Goal: Transaction & Acquisition: Book appointment/travel/reservation

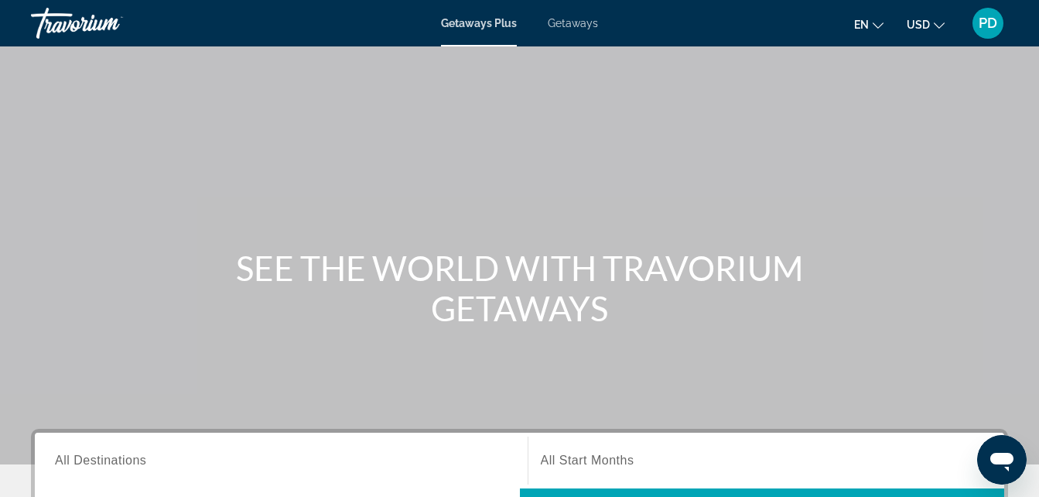
scroll to position [142, 0]
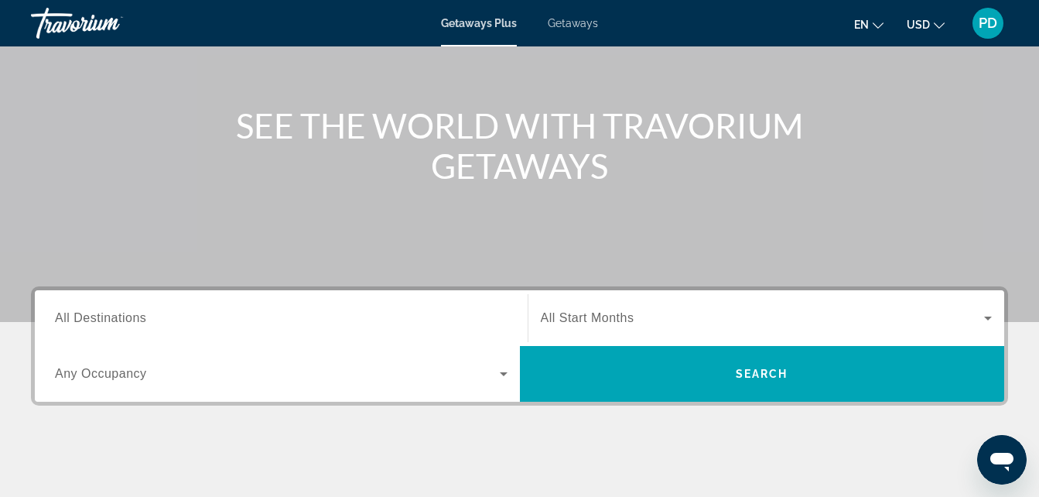
click at [410, 316] on input "Destination All Destinations" at bounding box center [281, 319] width 453 height 19
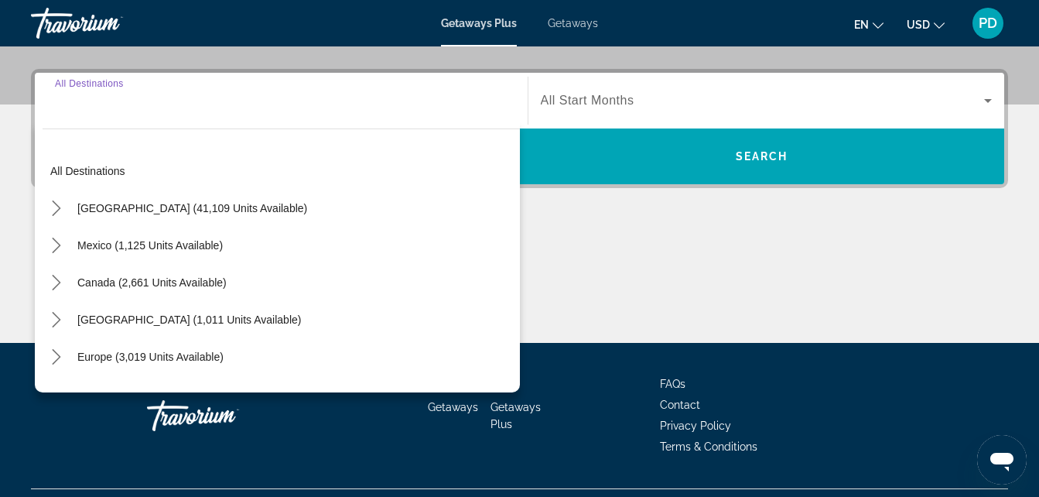
scroll to position [378, 0]
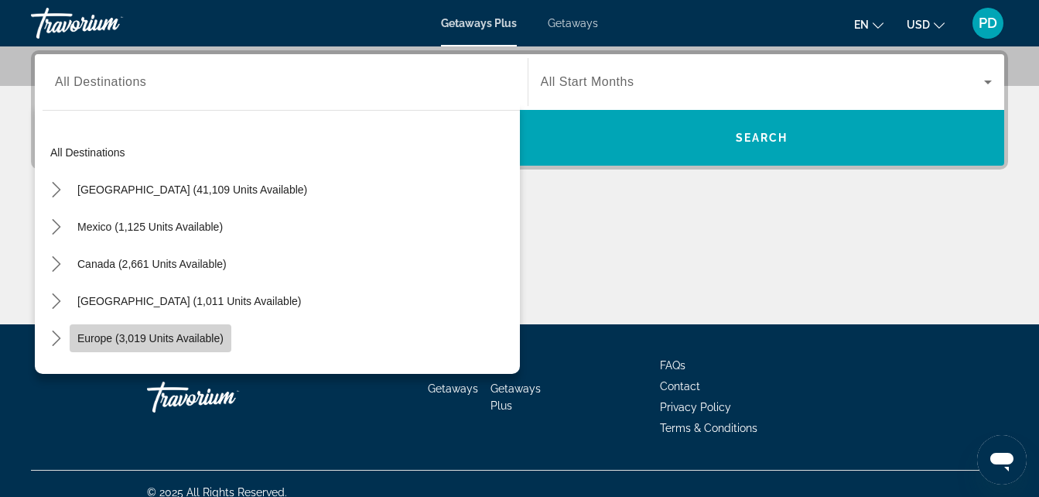
click at [210, 333] on span "Europe (3,019 units available)" at bounding box center [150, 338] width 146 height 12
type input "**********"
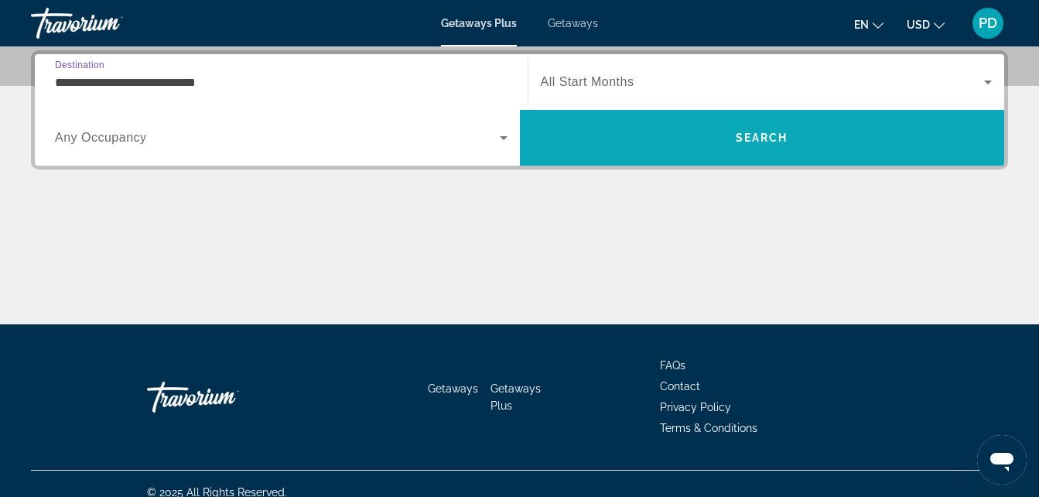
click at [760, 144] on span "Search" at bounding box center [762, 137] width 485 height 37
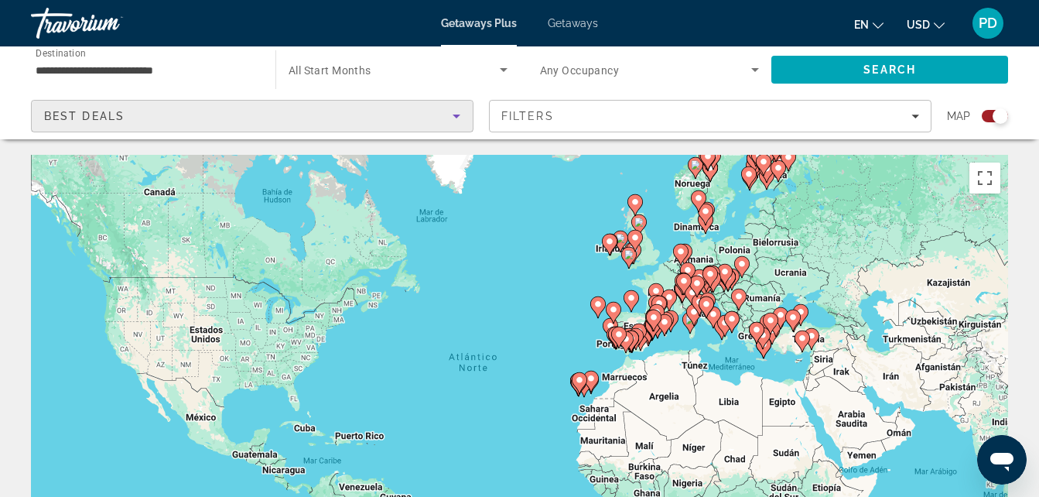
click at [454, 120] on icon "Sort by" at bounding box center [456, 116] width 19 height 19
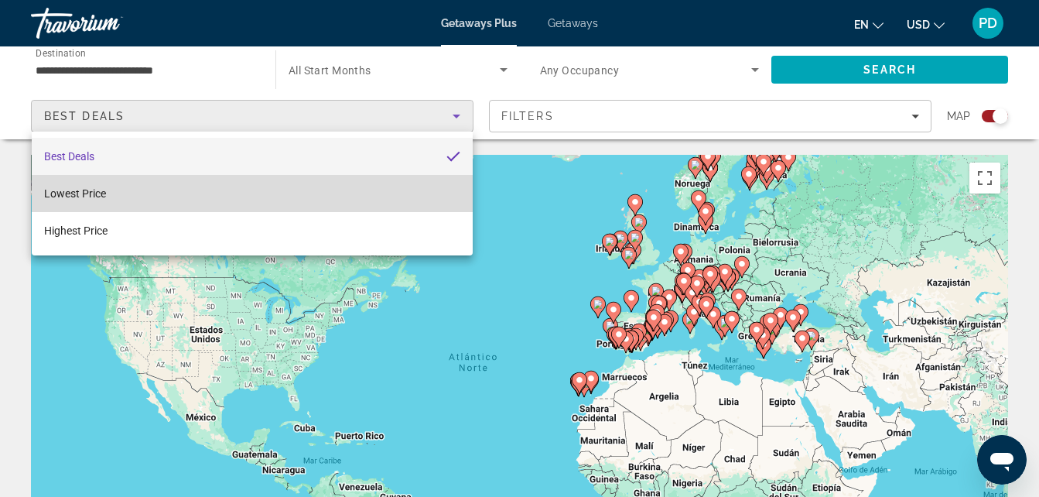
click at [362, 194] on mat-option "Lowest Price" at bounding box center [252, 193] width 441 height 37
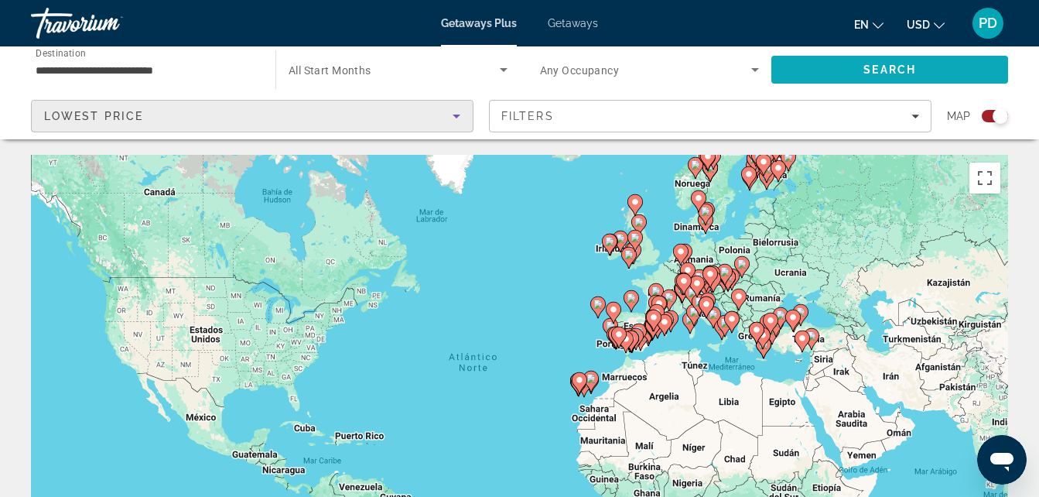
click at [880, 71] on span "Search" at bounding box center [890, 69] width 53 height 12
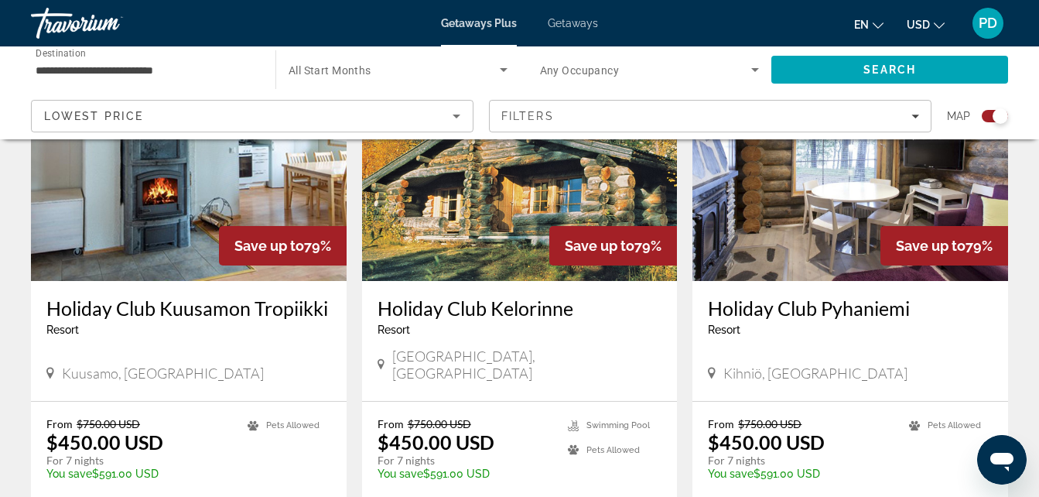
scroll to position [2496, 0]
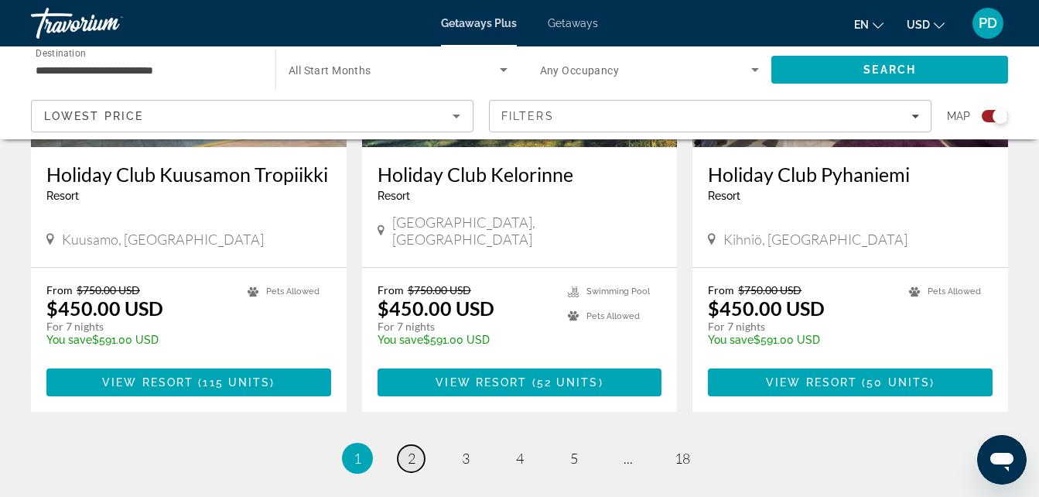
click at [416, 445] on link "page 2" at bounding box center [411, 458] width 27 height 27
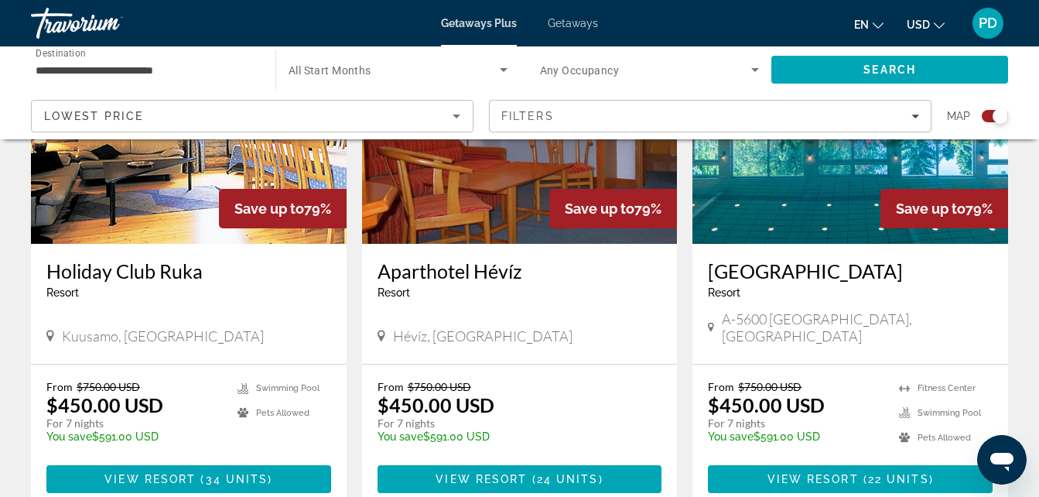
scroll to position [2377, 0]
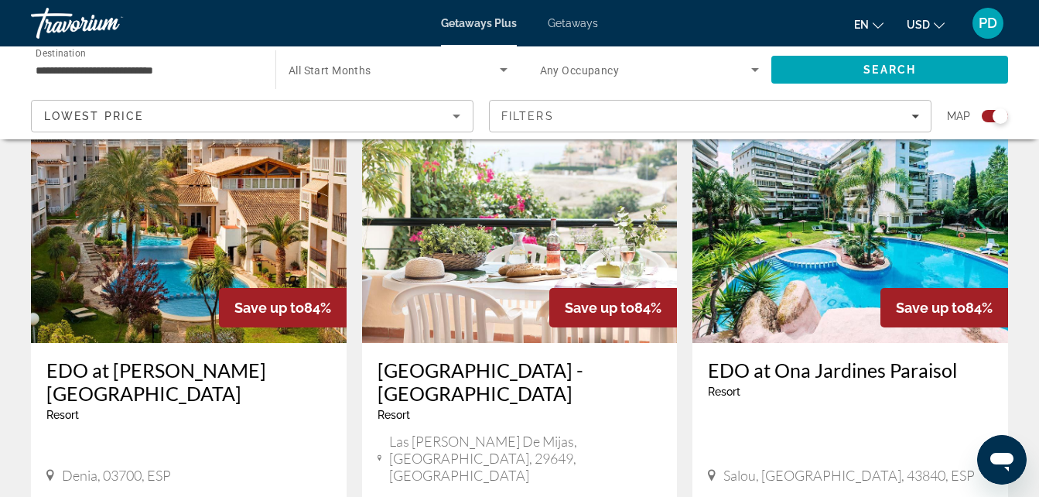
scroll to position [583, 0]
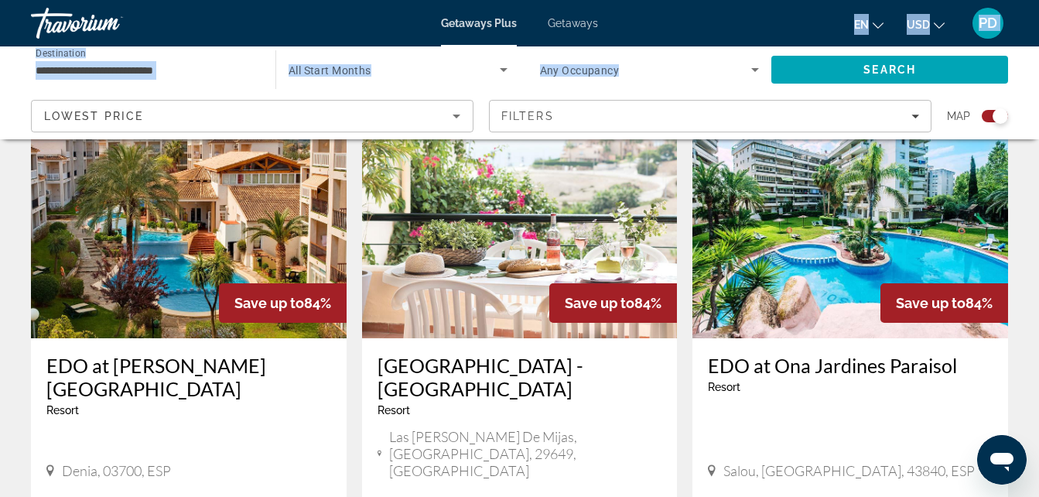
drag, startPoint x: 676, startPoint y: 26, endPoint x: 1026, endPoint y: 66, distance: 352.0
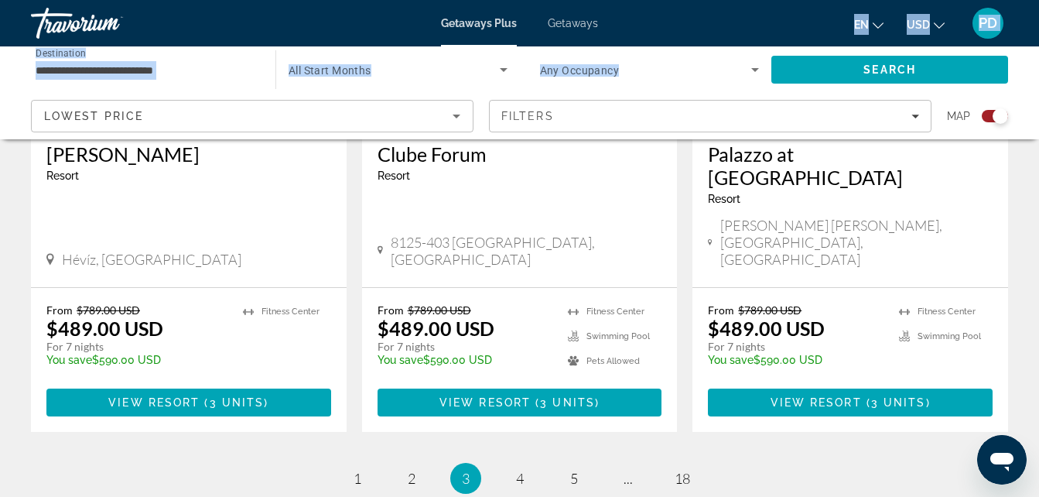
scroll to position [2481, 0]
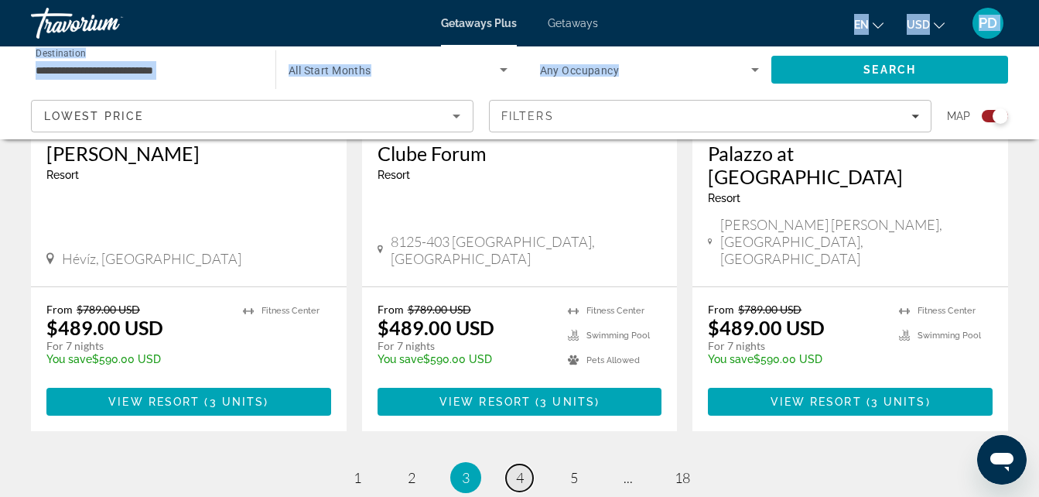
click at [518, 469] on span "4" at bounding box center [520, 477] width 8 height 17
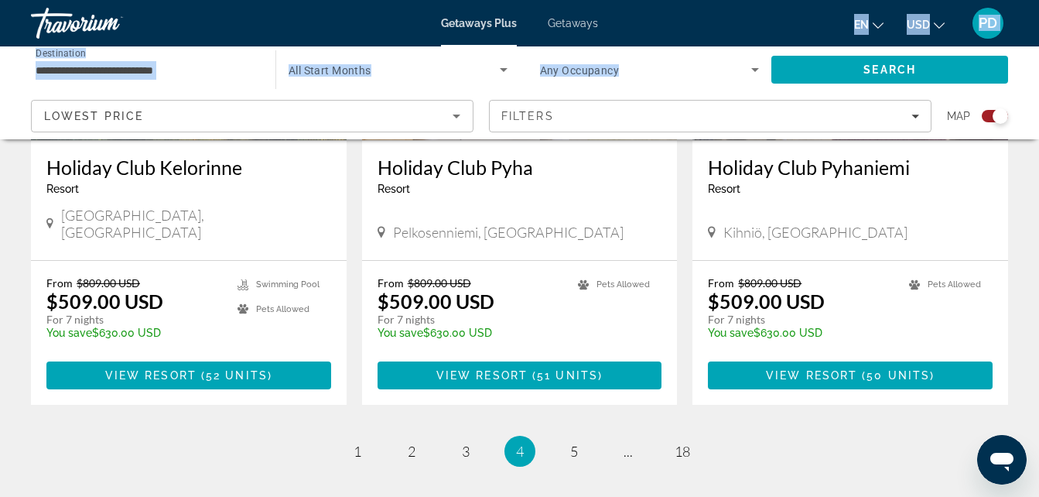
scroll to position [2445, 0]
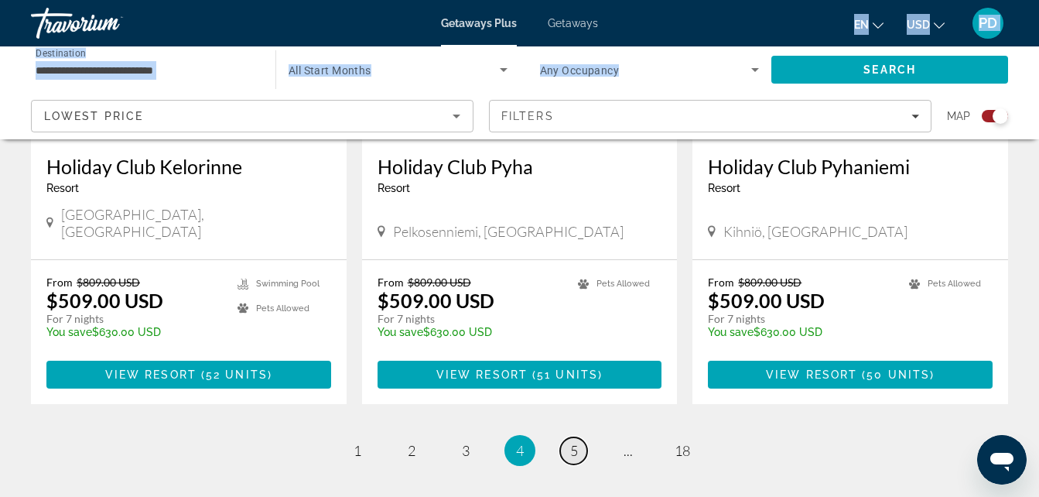
click at [571, 442] on span "5" at bounding box center [574, 450] width 8 height 17
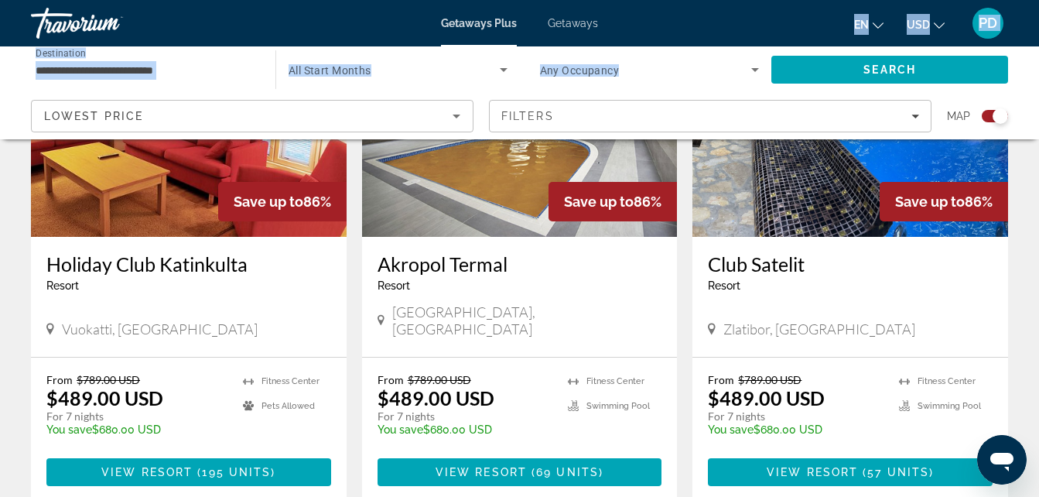
scroll to position [2497, 0]
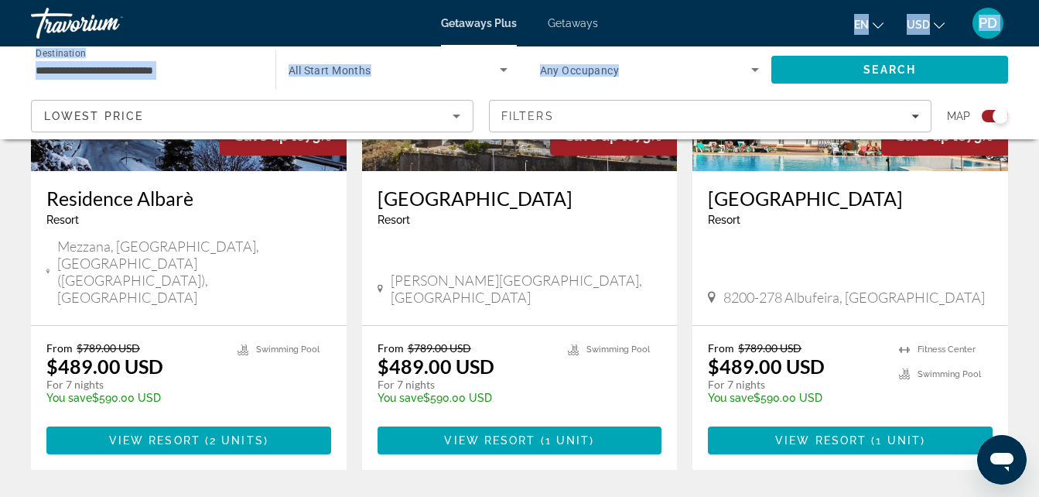
scroll to position [2445, 0]
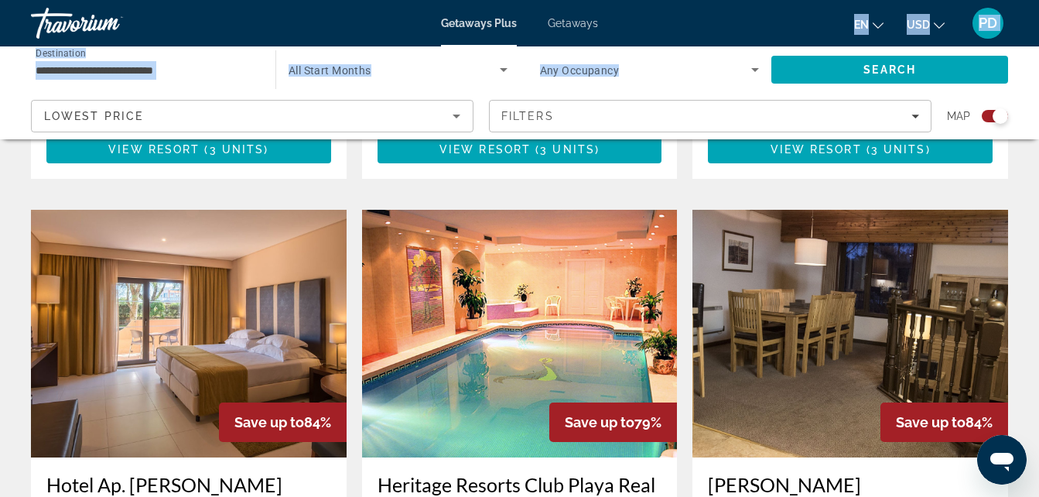
scroll to position [2187, 0]
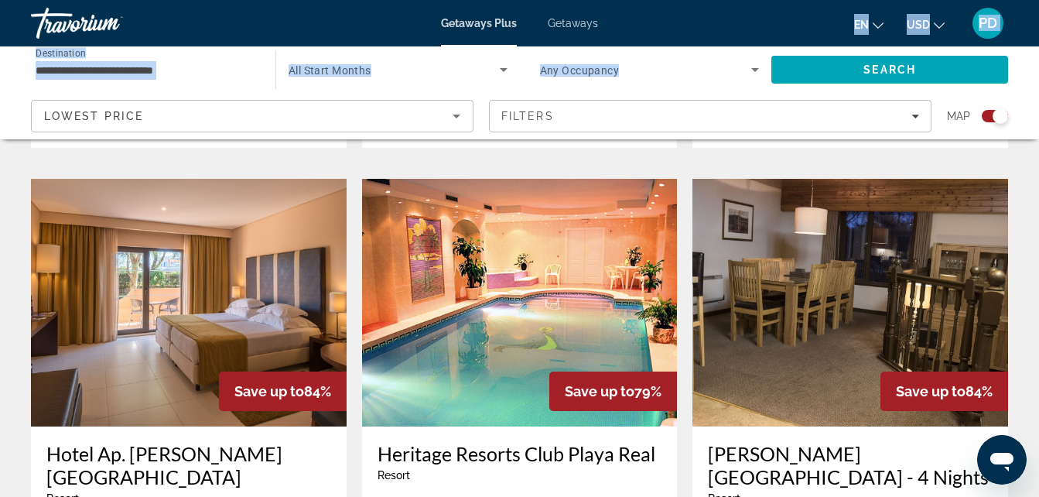
click at [586, 249] on img "Main content" at bounding box center [520, 303] width 316 height 248
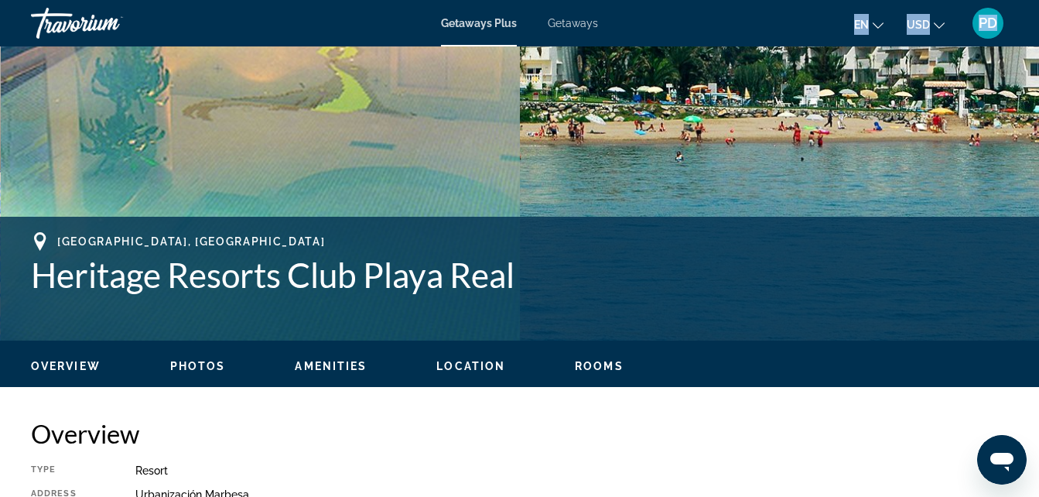
scroll to position [318, 0]
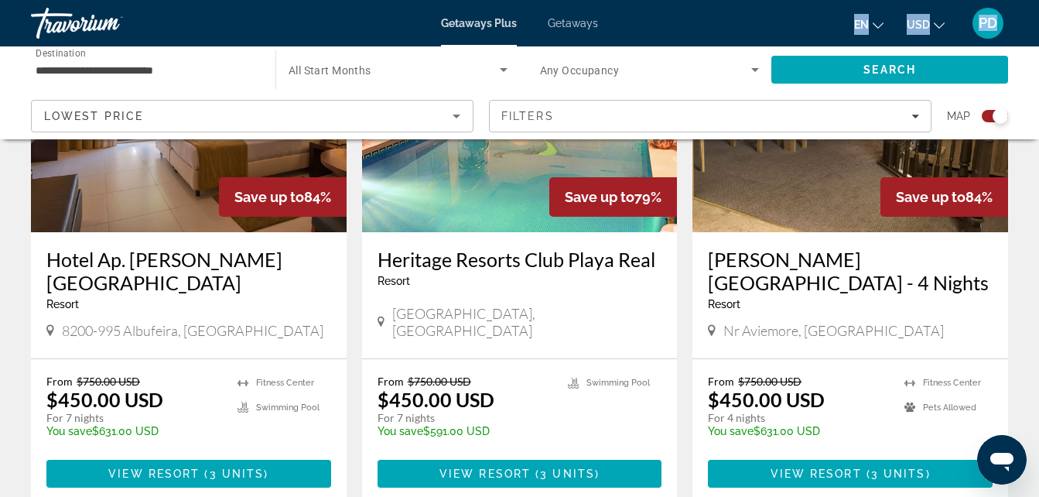
scroll to position [2387, 0]
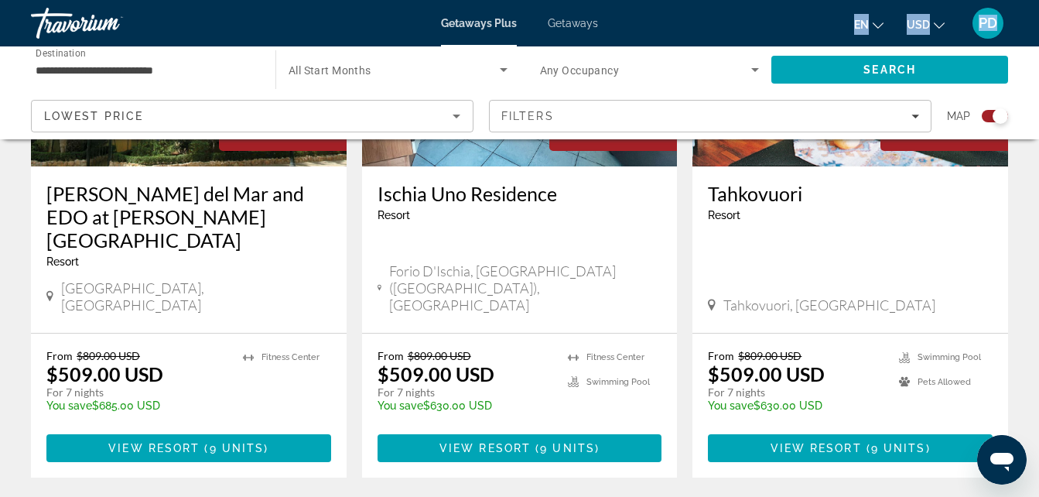
scroll to position [2430, 0]
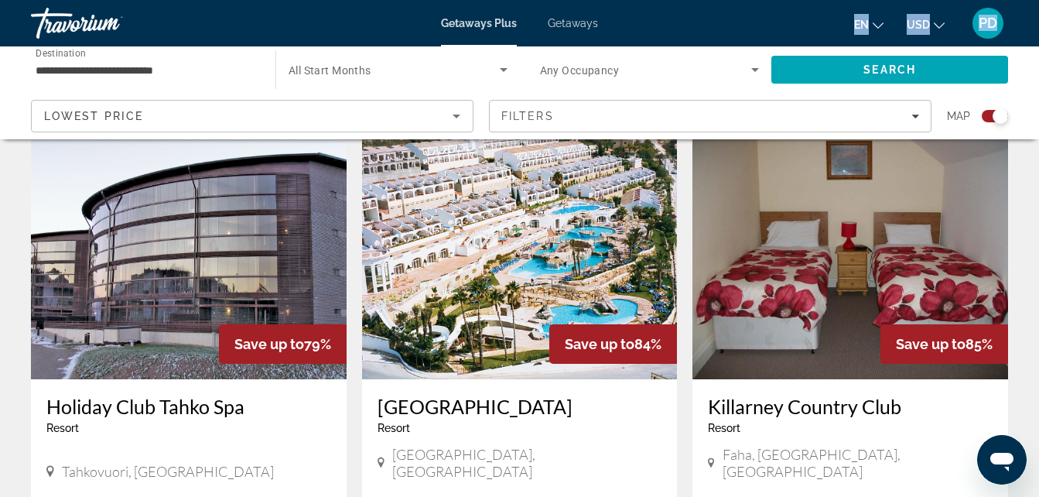
scroll to position [2232, 0]
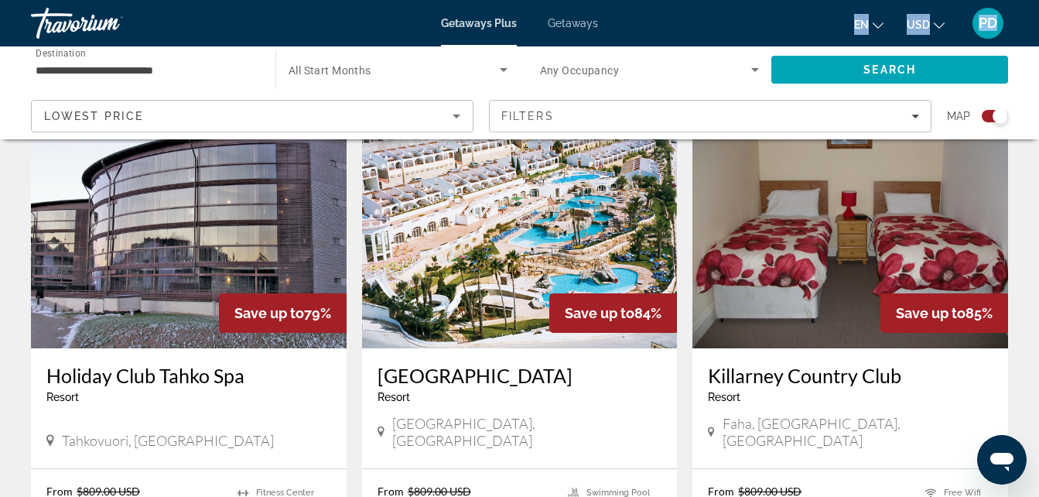
click at [452, 224] on img "Main content" at bounding box center [520, 225] width 316 height 248
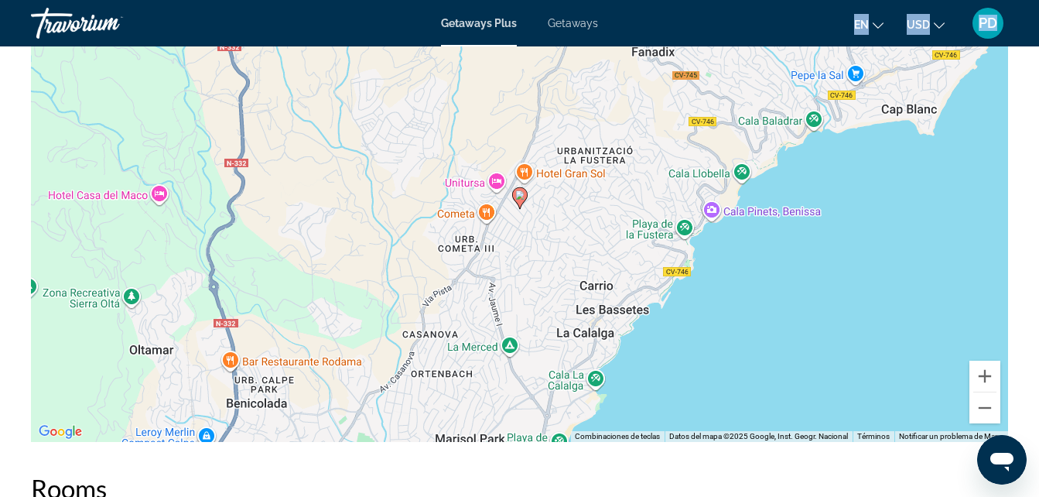
scroll to position [2468, 0]
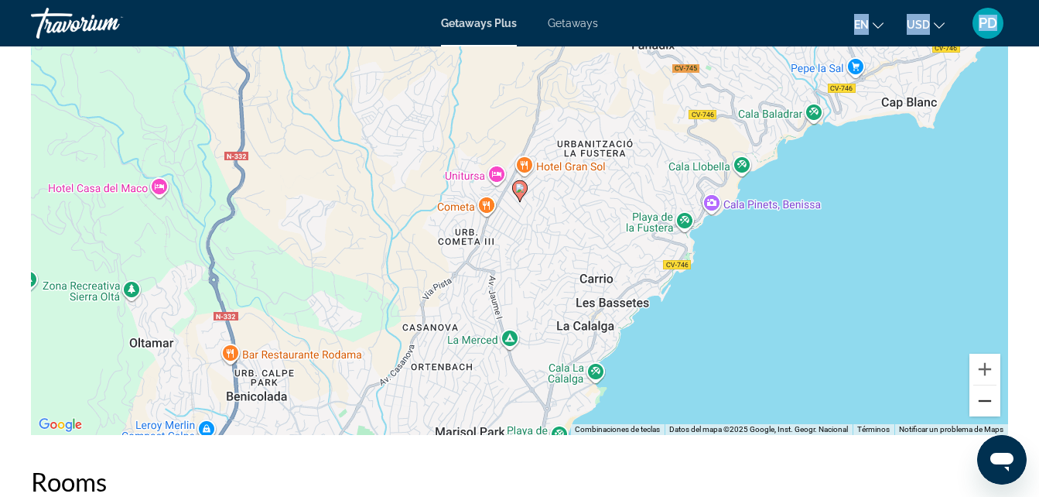
click at [991, 407] on button "Reducir" at bounding box center [985, 400] width 31 height 31
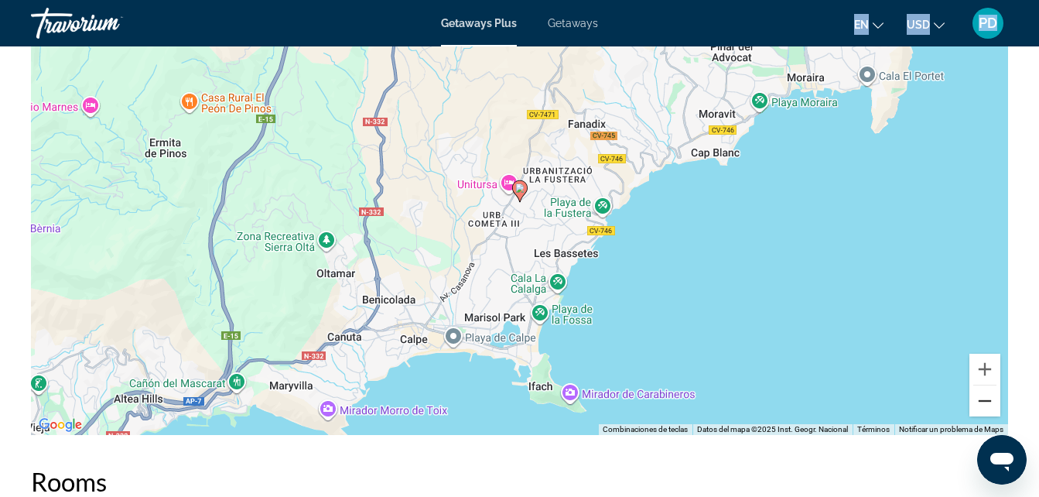
click at [991, 407] on button "Reducir" at bounding box center [985, 400] width 31 height 31
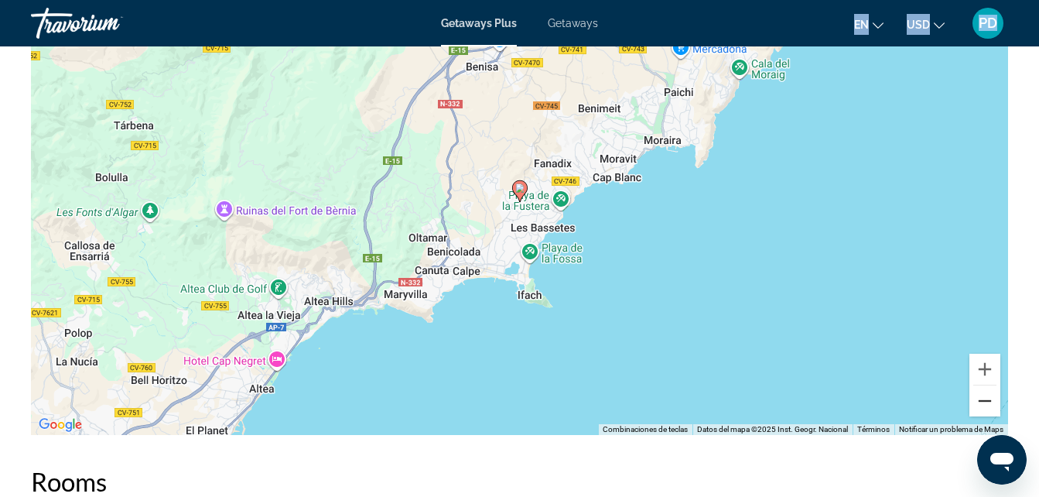
click at [991, 407] on button "Reducir" at bounding box center [985, 400] width 31 height 31
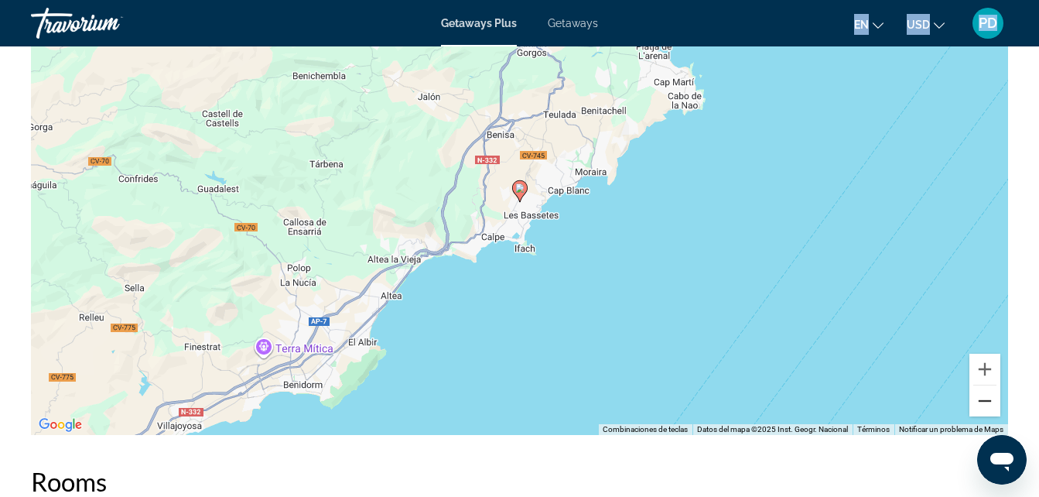
click at [991, 407] on button "Reducir" at bounding box center [985, 400] width 31 height 31
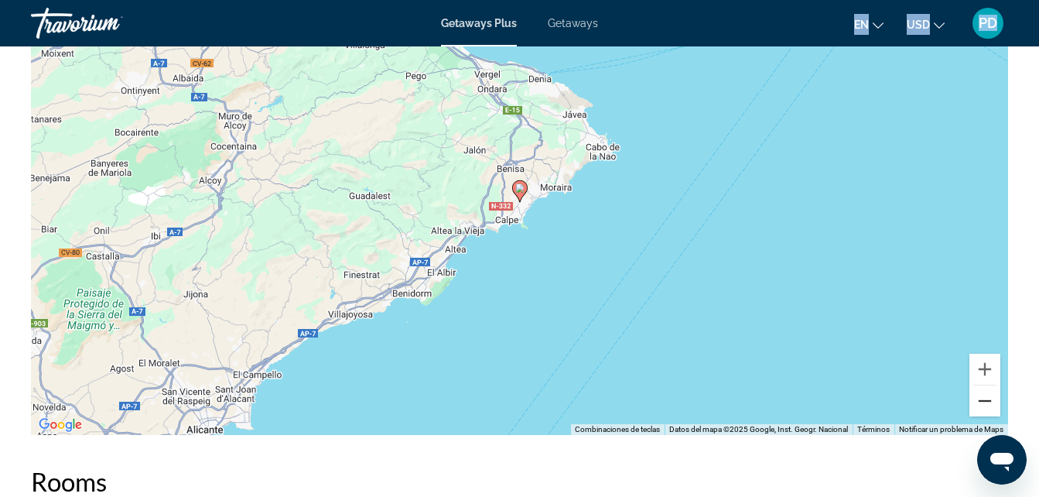
click at [991, 407] on button "Reducir" at bounding box center [985, 400] width 31 height 31
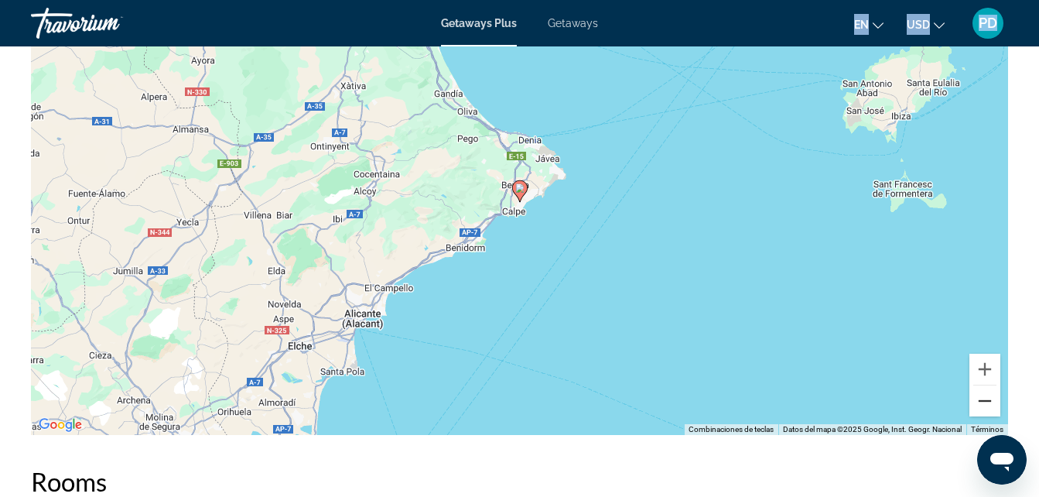
click at [991, 407] on button "Reducir" at bounding box center [985, 400] width 31 height 31
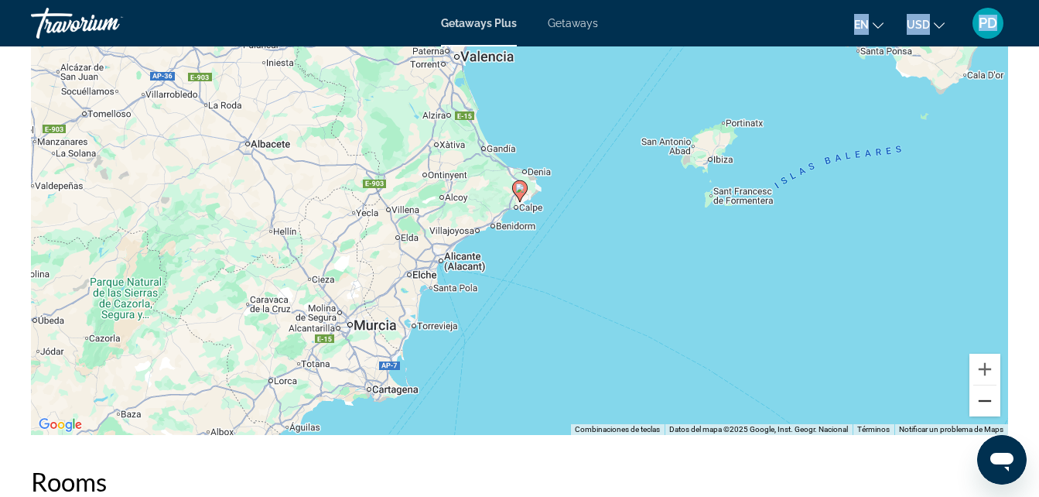
click at [991, 407] on button "Reducir" at bounding box center [985, 400] width 31 height 31
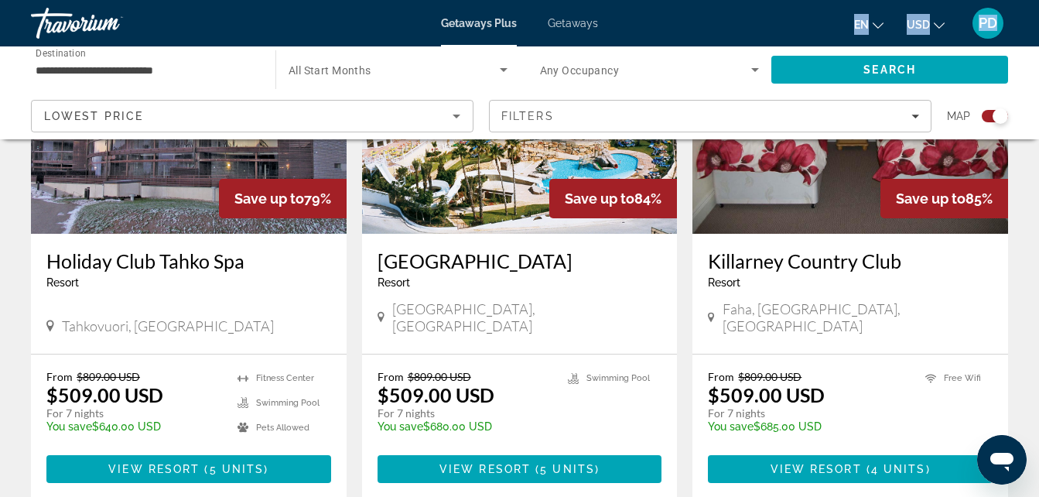
scroll to position [2392, 0]
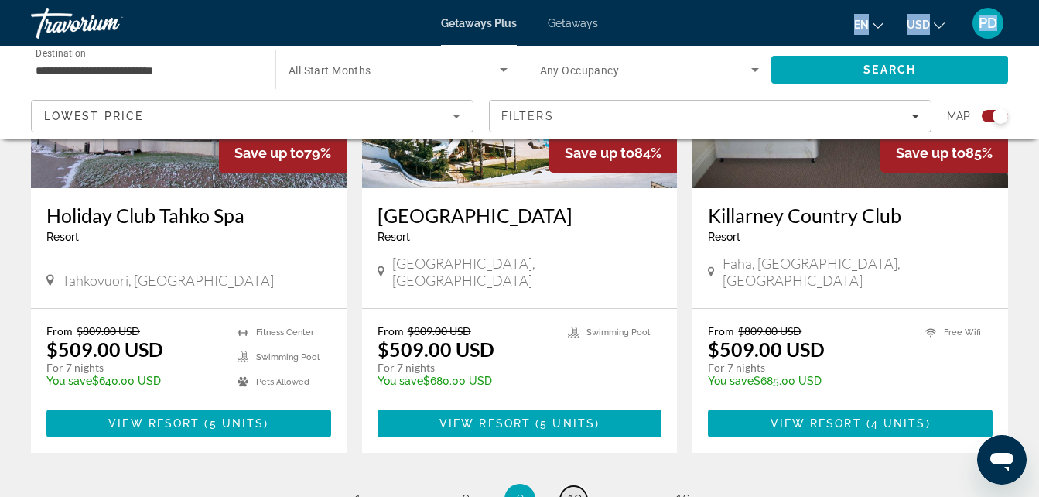
click at [578, 491] on span "10" at bounding box center [573, 499] width 15 height 17
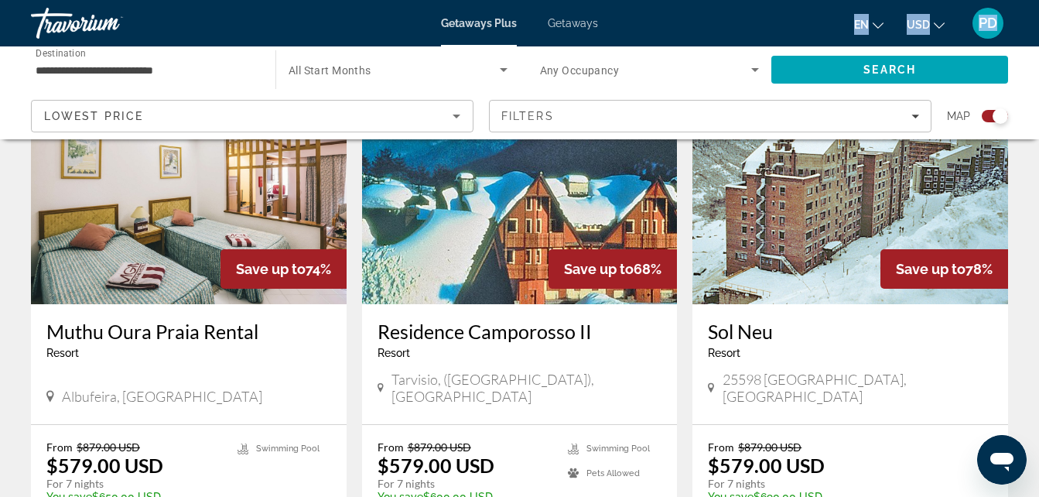
scroll to position [2358, 0]
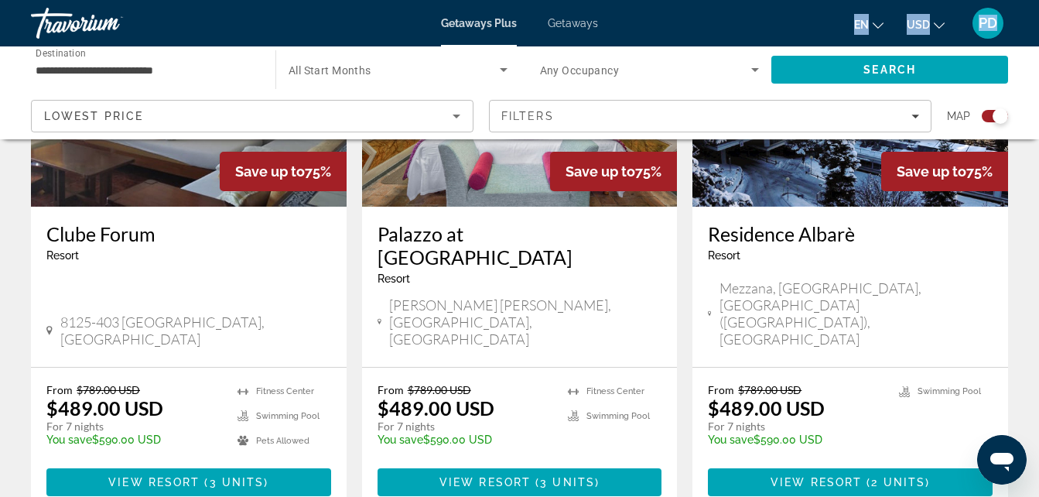
scroll to position [2445, 0]
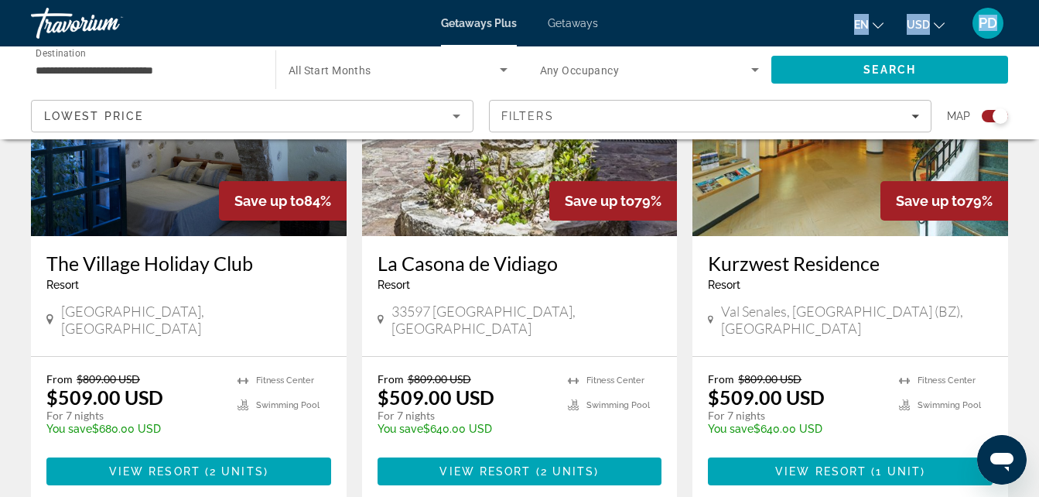
scroll to position [692, 0]
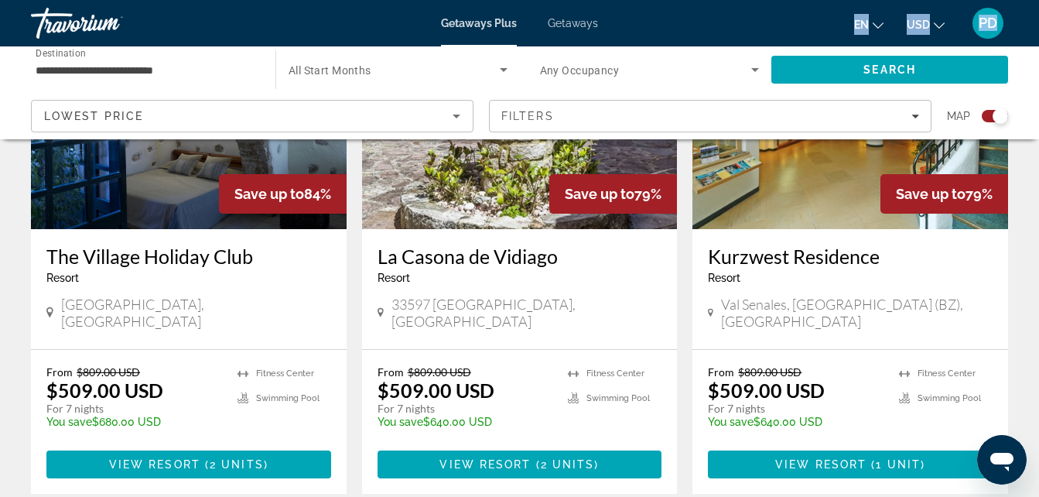
click at [477, 179] on img "Main content" at bounding box center [520, 105] width 316 height 248
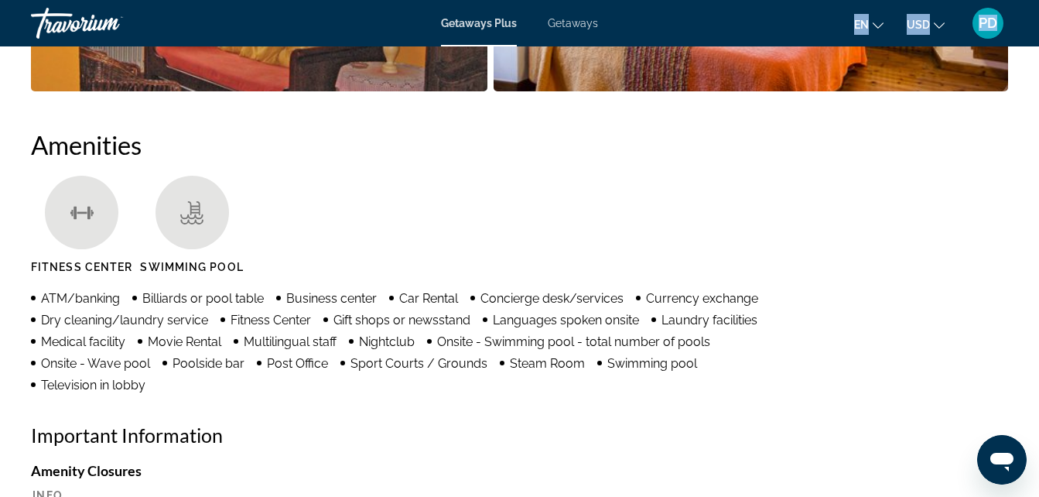
scroll to position [1393, 0]
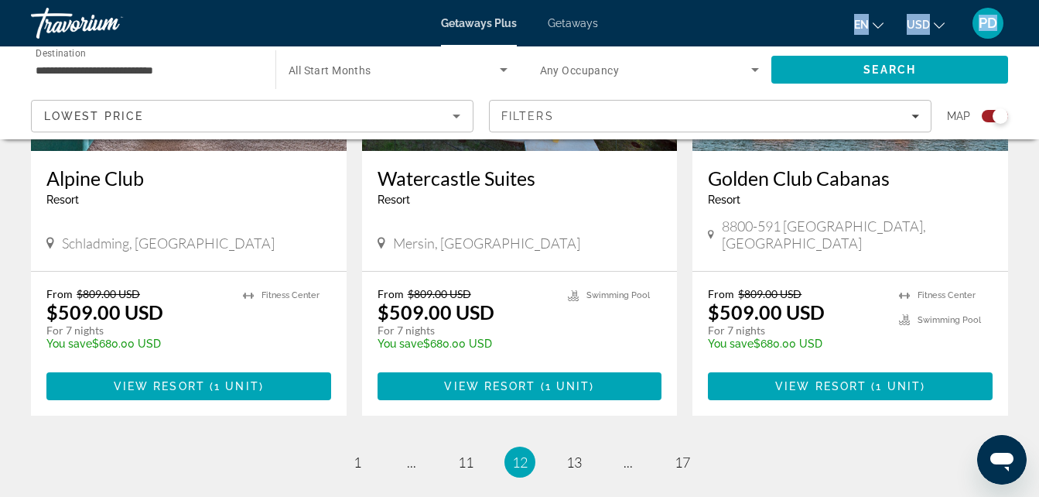
scroll to position [2454, 0]
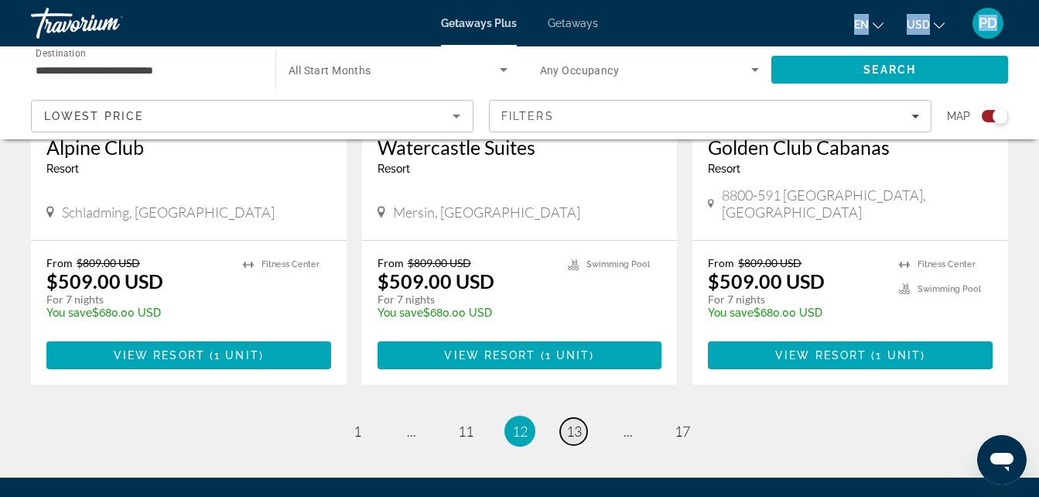
click at [576, 422] on span "13" at bounding box center [573, 430] width 15 height 17
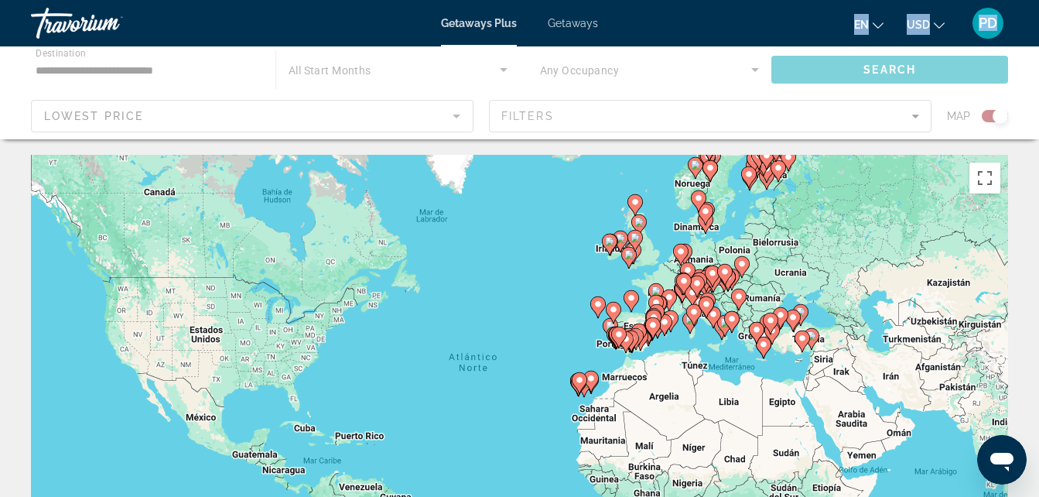
click at [576, 366] on div "Para activar la función de arrastre con el teclado, pulsa Alt + Intro. Cuando h…" at bounding box center [519, 387] width 977 height 464
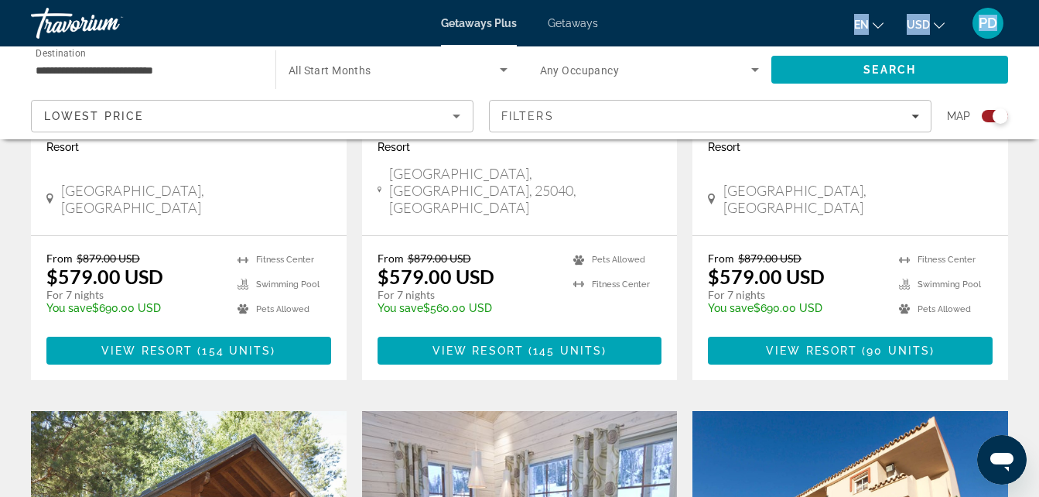
scroll to position [2477, 0]
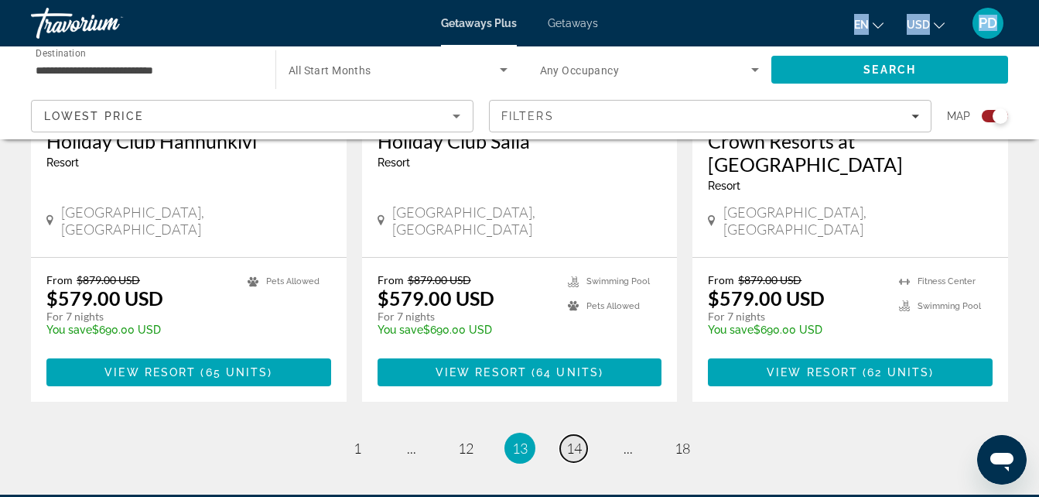
click at [569, 440] on span "14" at bounding box center [573, 448] width 15 height 17
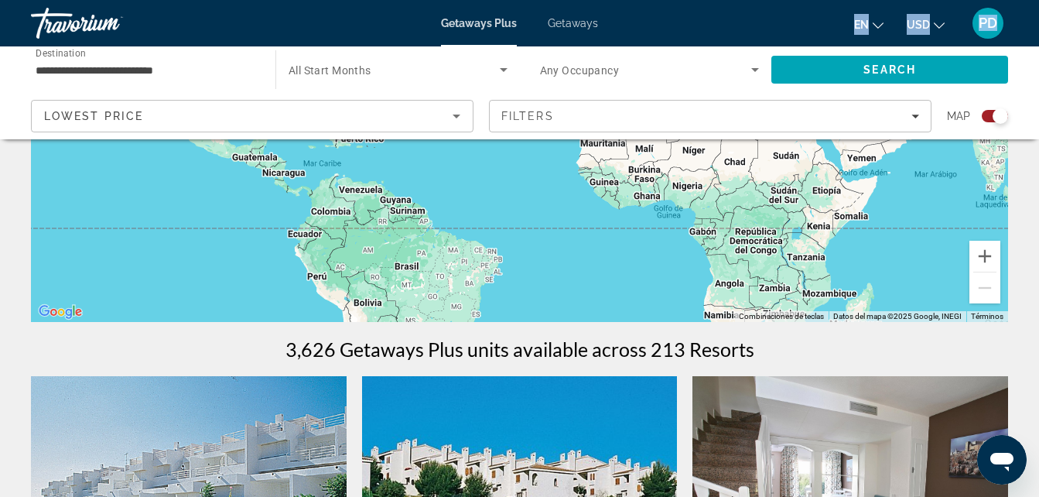
scroll to position [610, 0]
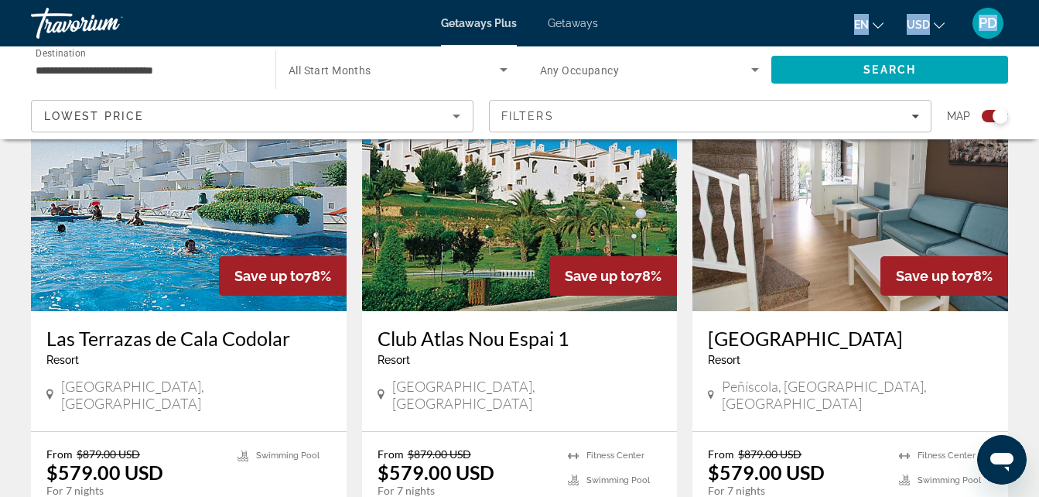
click at [520, 227] on img "Main content" at bounding box center [520, 187] width 316 height 248
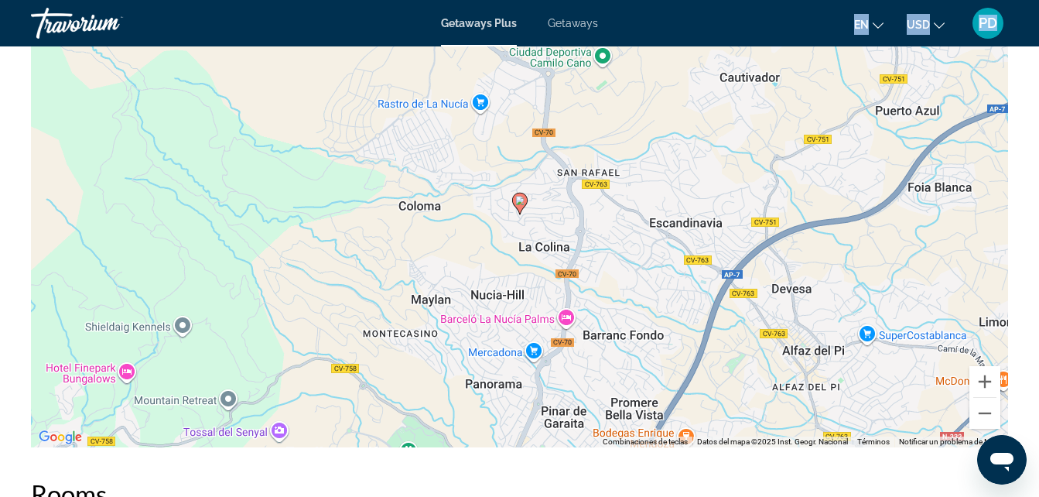
scroll to position [2242, 0]
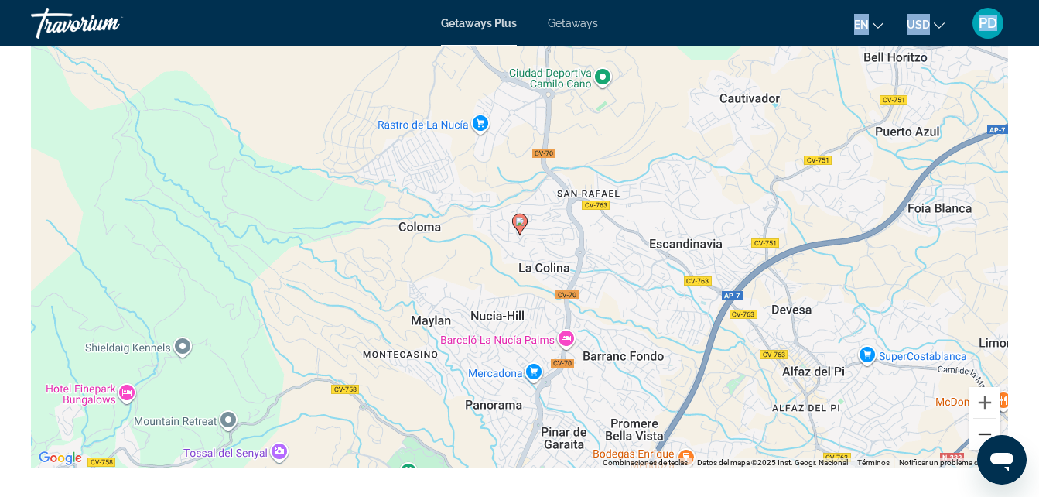
click at [977, 432] on button "Reducir" at bounding box center [985, 434] width 31 height 31
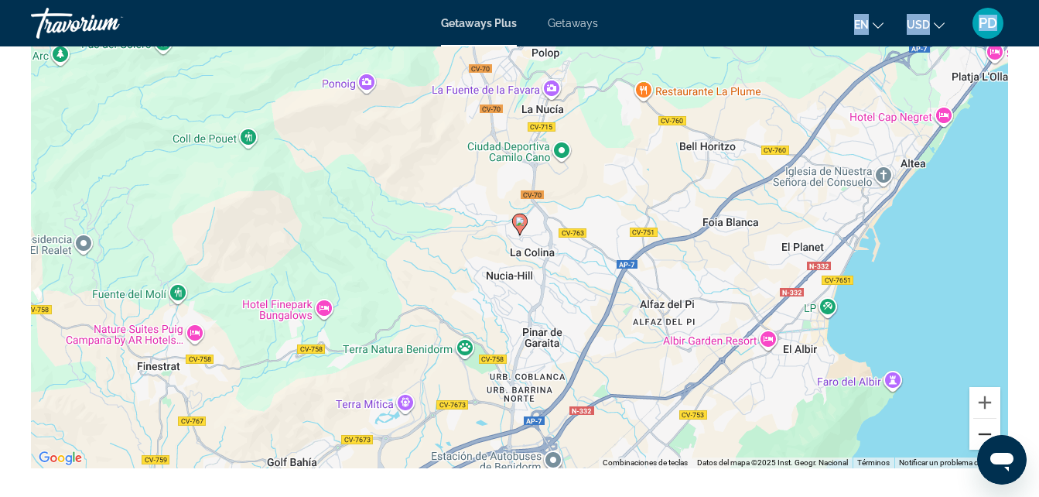
click at [977, 432] on button "Reducir" at bounding box center [985, 434] width 31 height 31
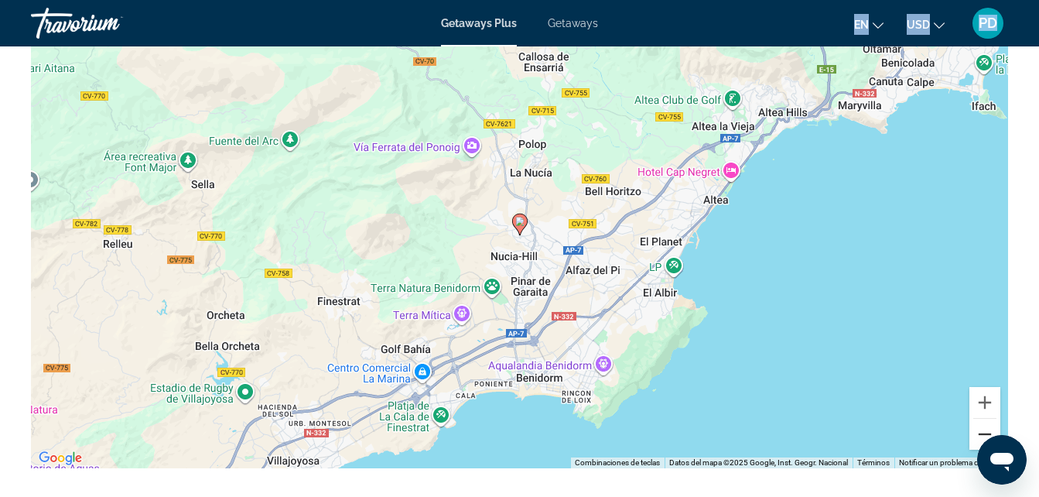
click at [977, 432] on button "Reducir" at bounding box center [985, 434] width 31 height 31
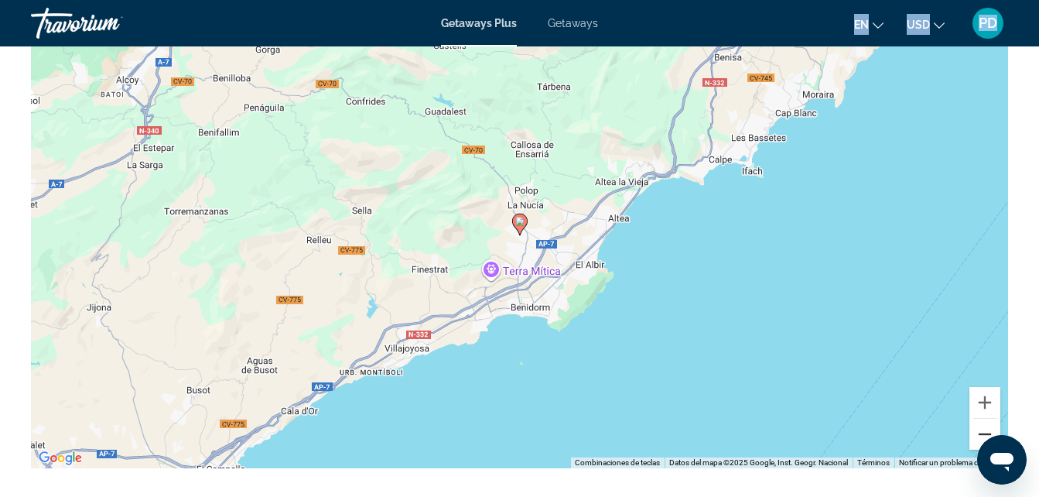
click at [977, 432] on button "Reducir" at bounding box center [985, 434] width 31 height 31
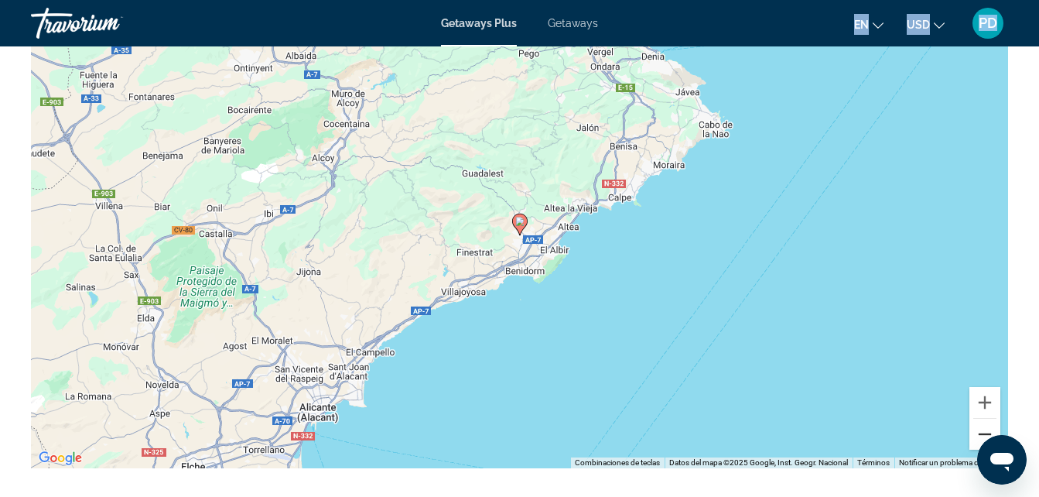
click at [977, 432] on button "Reducir" at bounding box center [985, 434] width 31 height 31
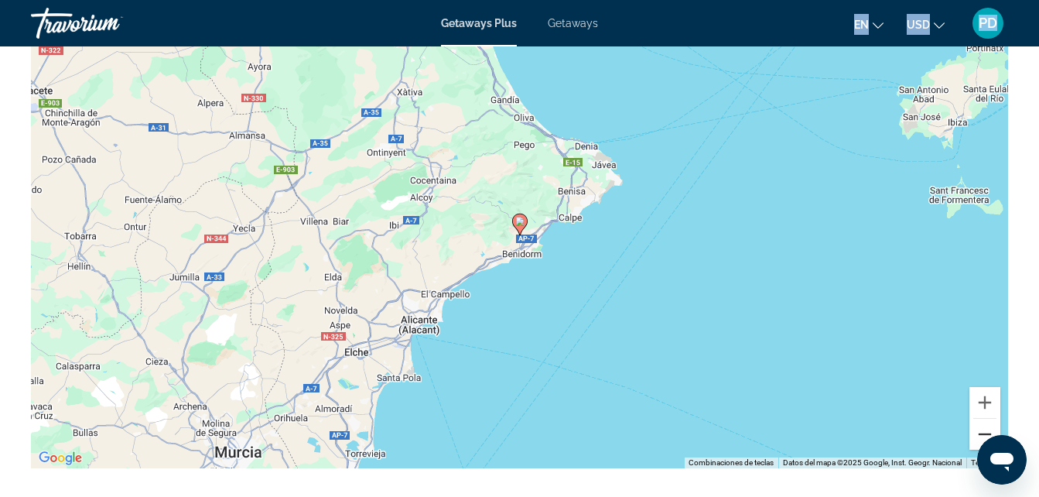
click at [977, 432] on button "Reducir" at bounding box center [985, 434] width 31 height 31
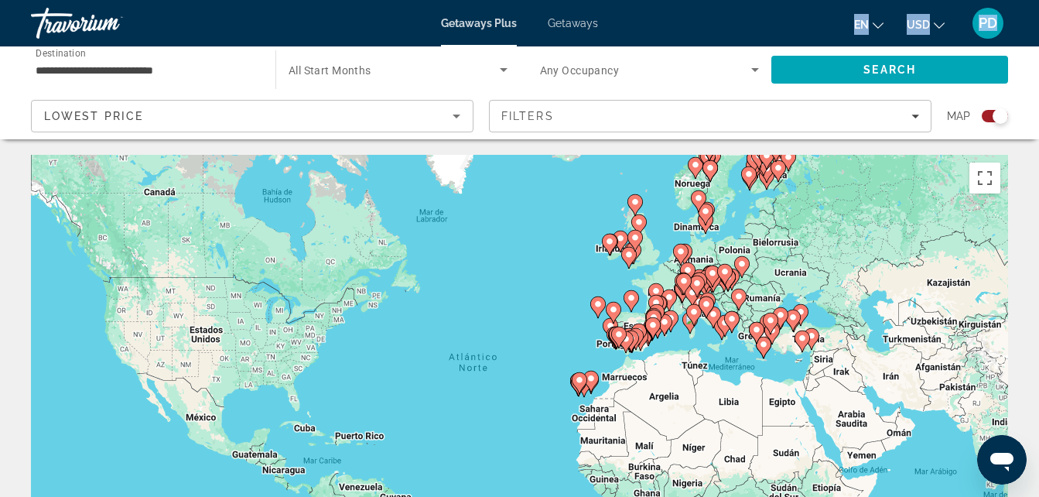
scroll to position [548, 0]
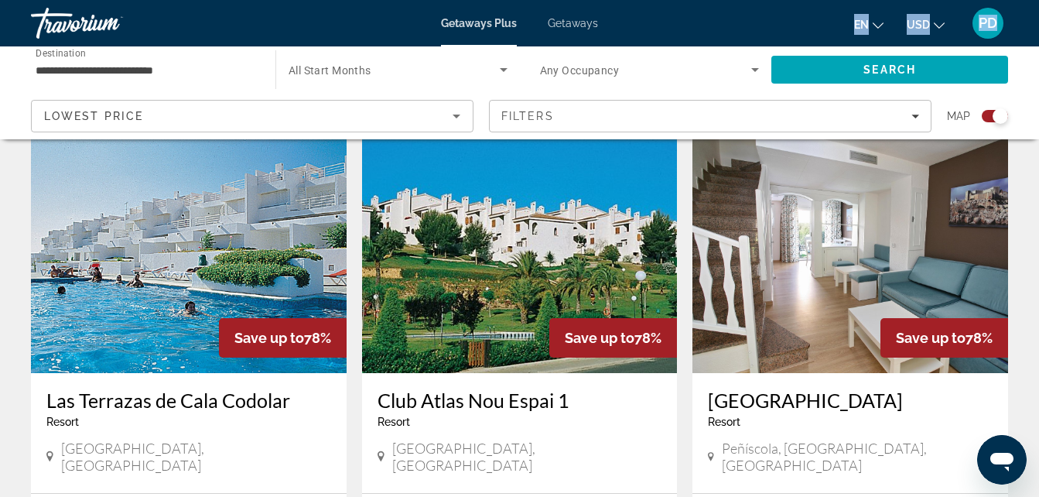
click at [173, 252] on img "Main content" at bounding box center [189, 249] width 316 height 248
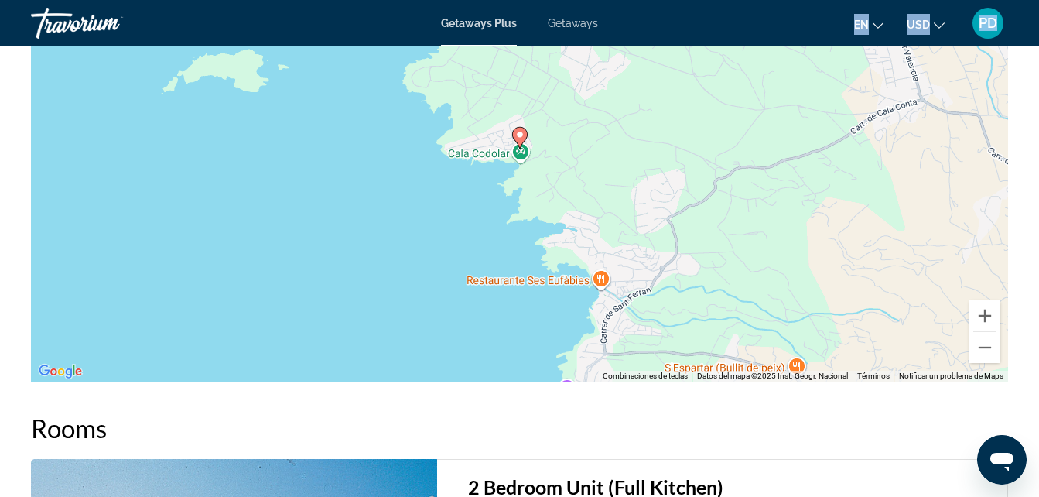
scroll to position [2307, 0]
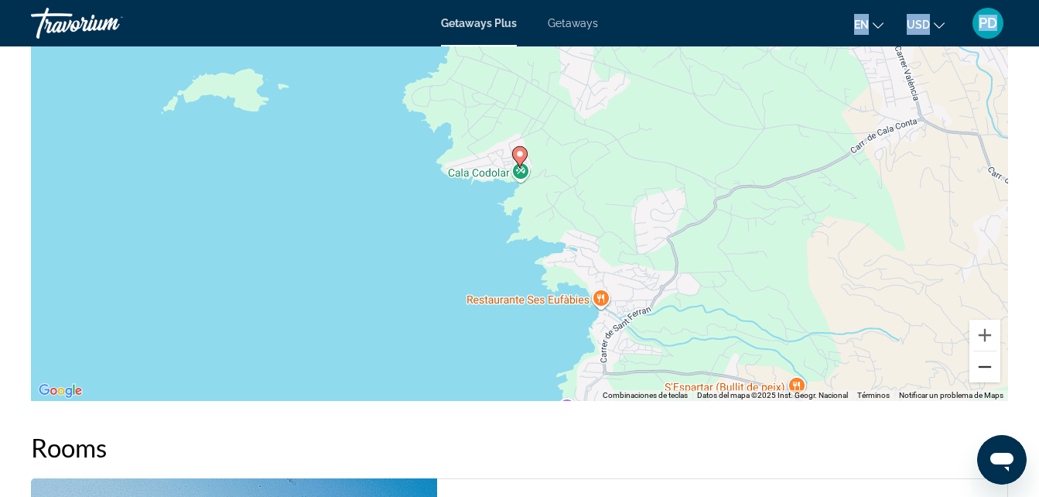
click at [992, 356] on button "Reducir" at bounding box center [985, 366] width 31 height 31
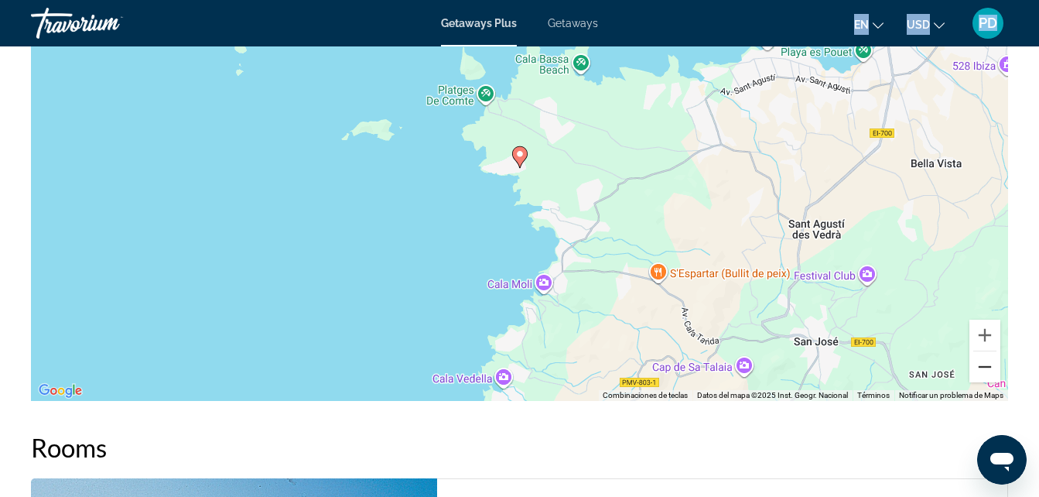
click at [992, 356] on button "Reducir" at bounding box center [985, 366] width 31 height 31
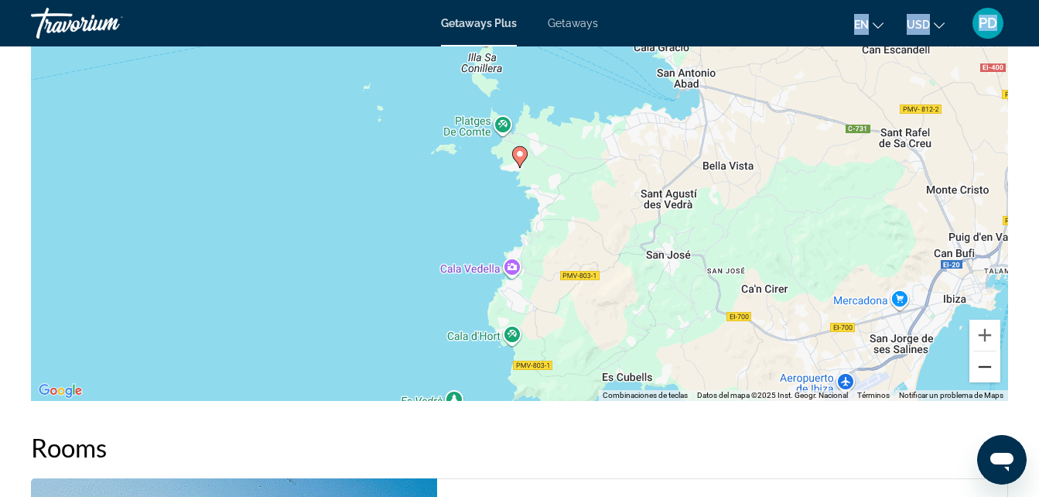
click at [992, 356] on button "Reducir" at bounding box center [985, 366] width 31 height 31
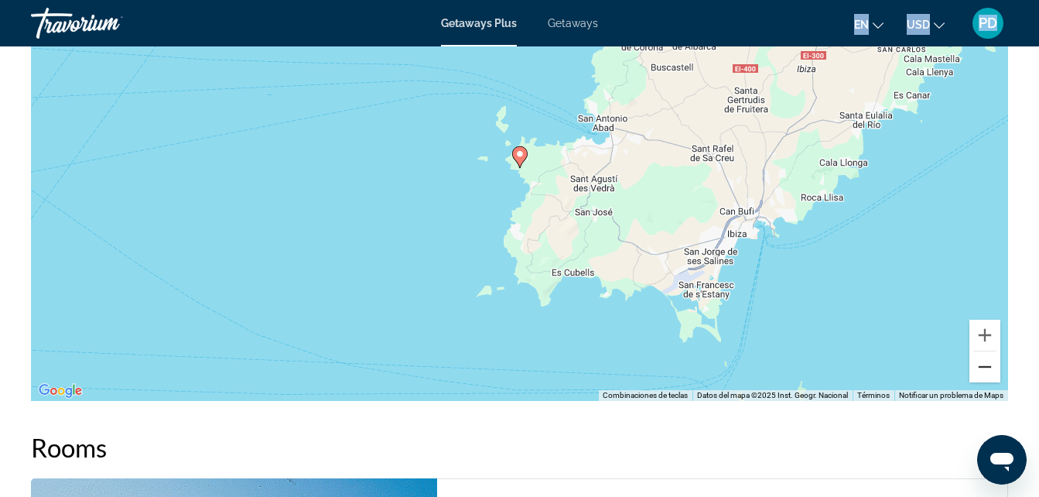
click at [992, 356] on button "Reducir" at bounding box center [985, 366] width 31 height 31
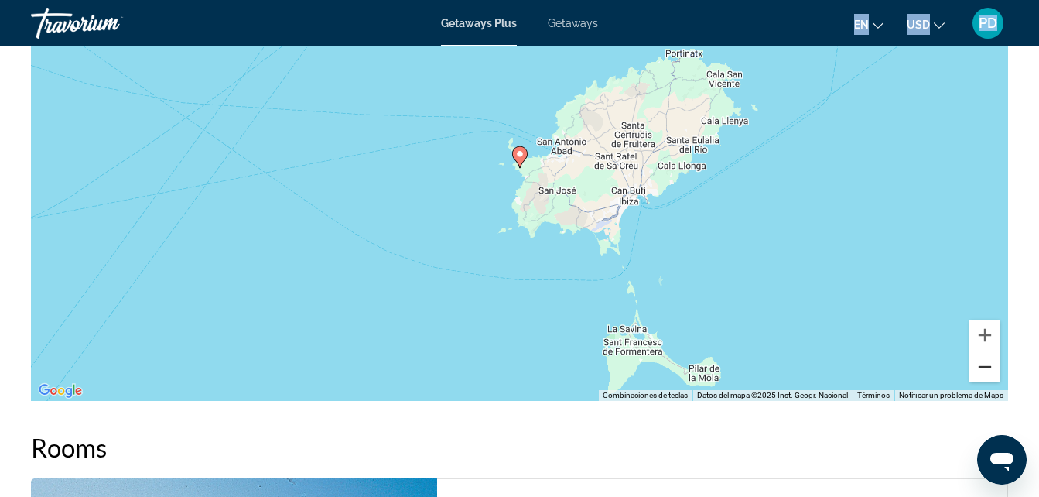
click at [992, 356] on button "Reducir" at bounding box center [985, 366] width 31 height 31
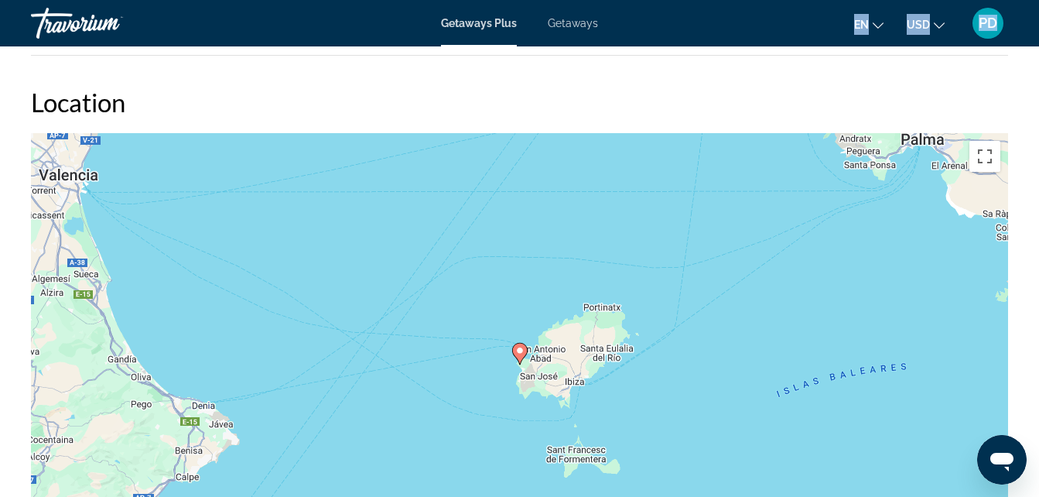
scroll to position [2140, 0]
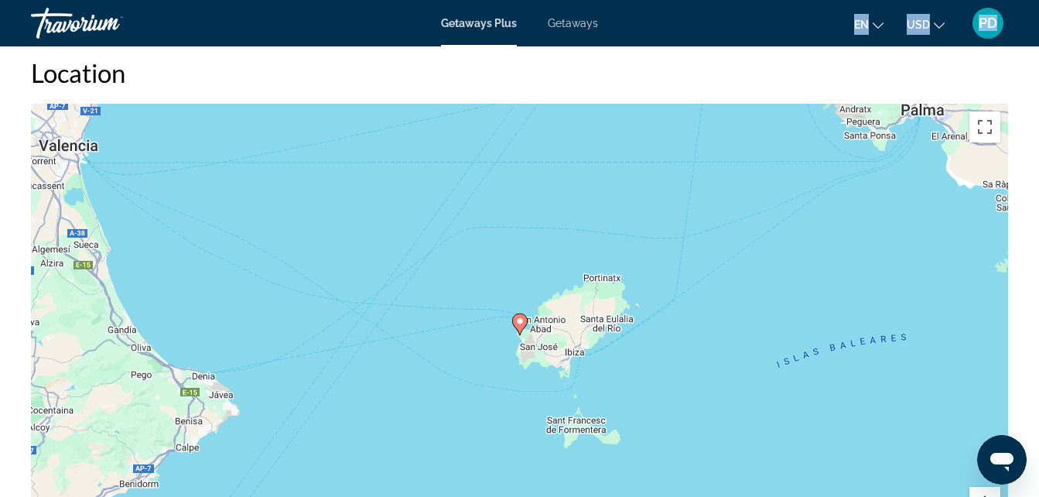
click at [982, 491] on button "Ampliar" at bounding box center [985, 502] width 31 height 31
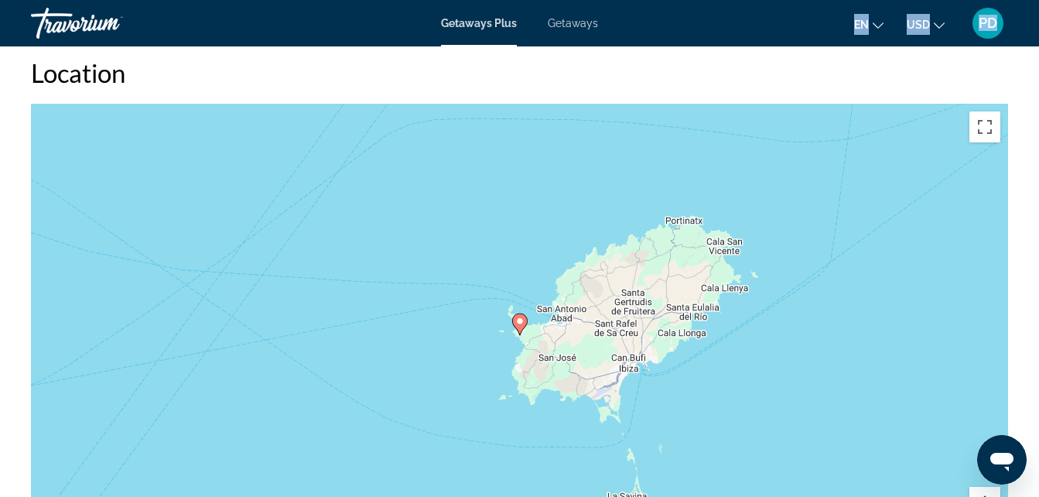
click at [982, 491] on button "Ampliar" at bounding box center [985, 502] width 31 height 31
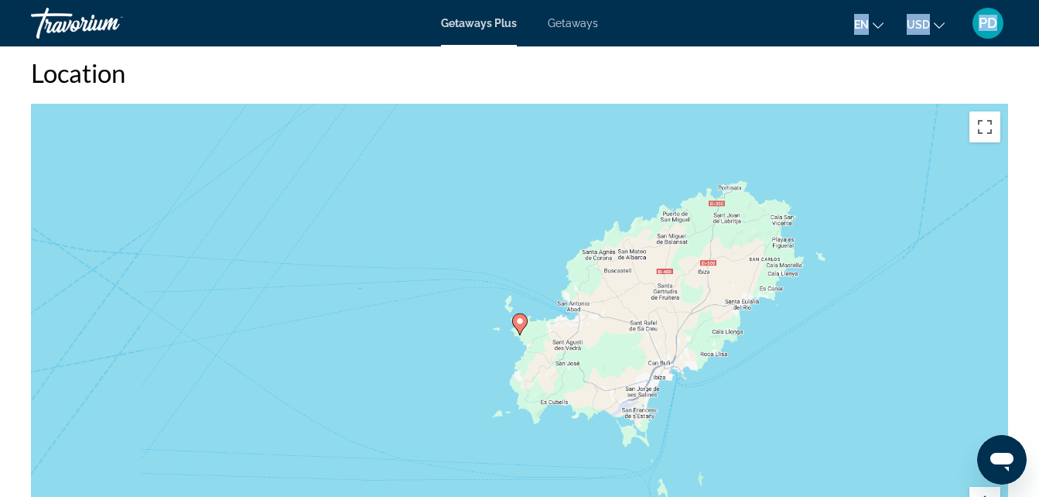
click at [982, 491] on button "Ampliar" at bounding box center [985, 502] width 31 height 31
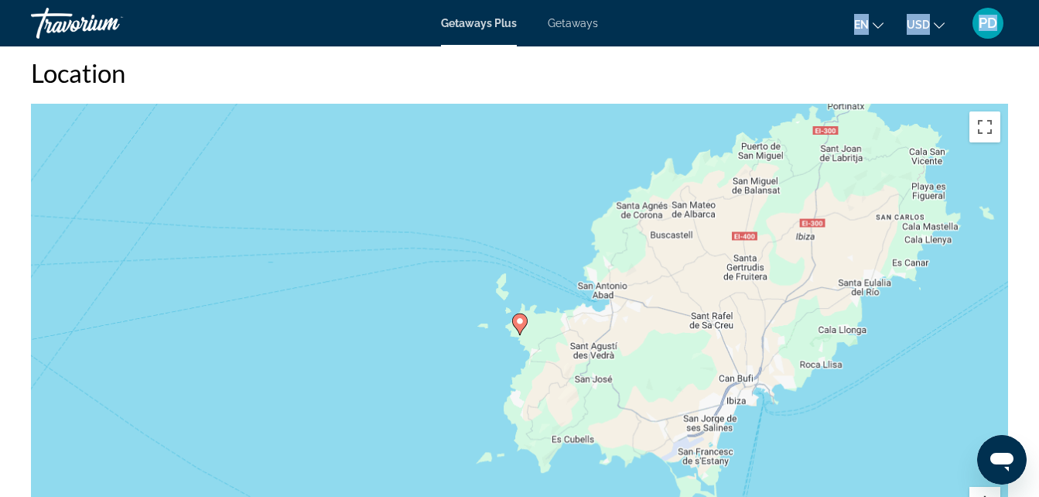
click at [982, 491] on button "Ampliar" at bounding box center [985, 502] width 31 height 31
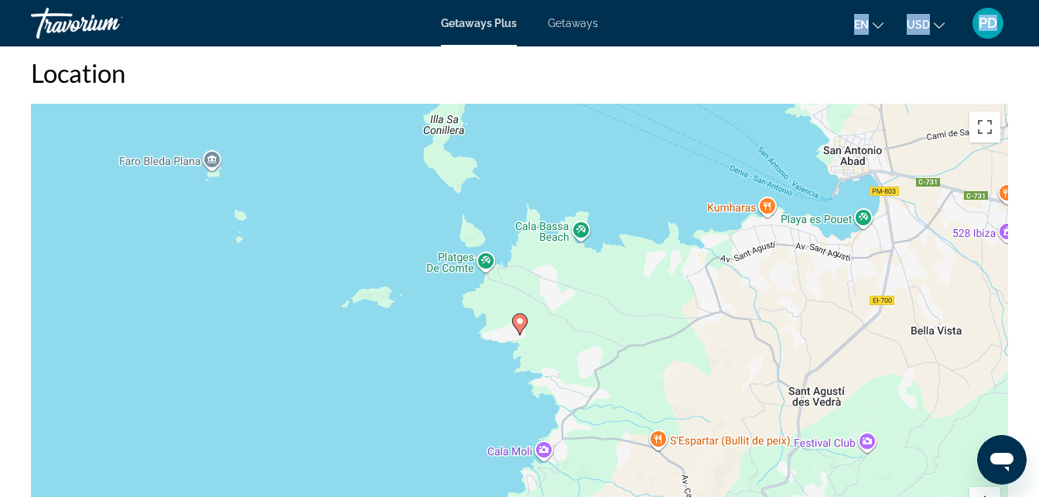
click at [982, 491] on button "Ampliar" at bounding box center [985, 502] width 31 height 31
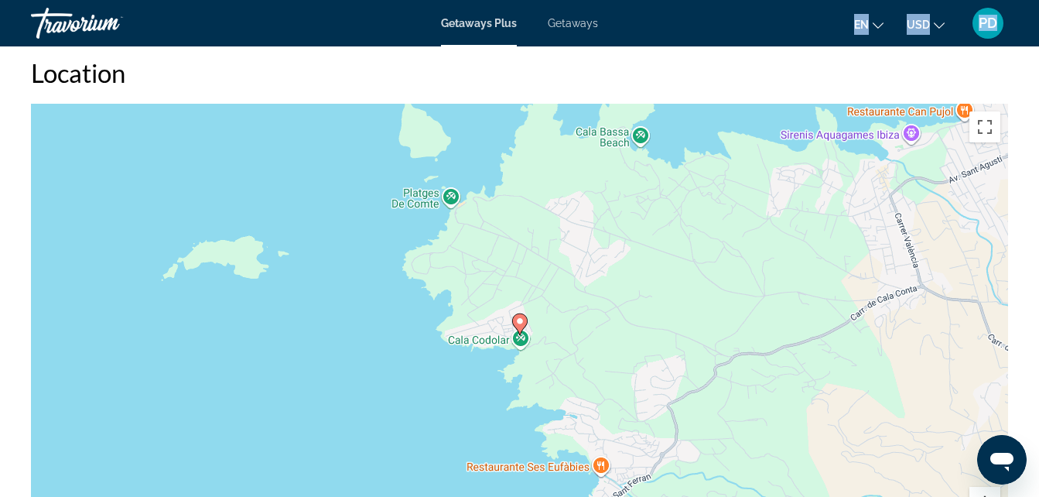
click at [982, 491] on button "Ampliar" at bounding box center [985, 502] width 31 height 31
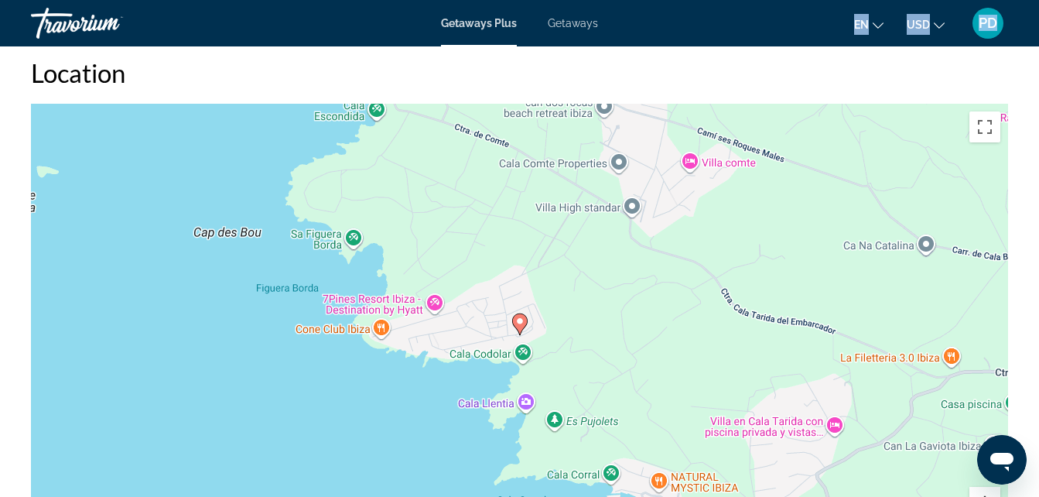
click at [982, 491] on button "Ampliar" at bounding box center [985, 502] width 31 height 31
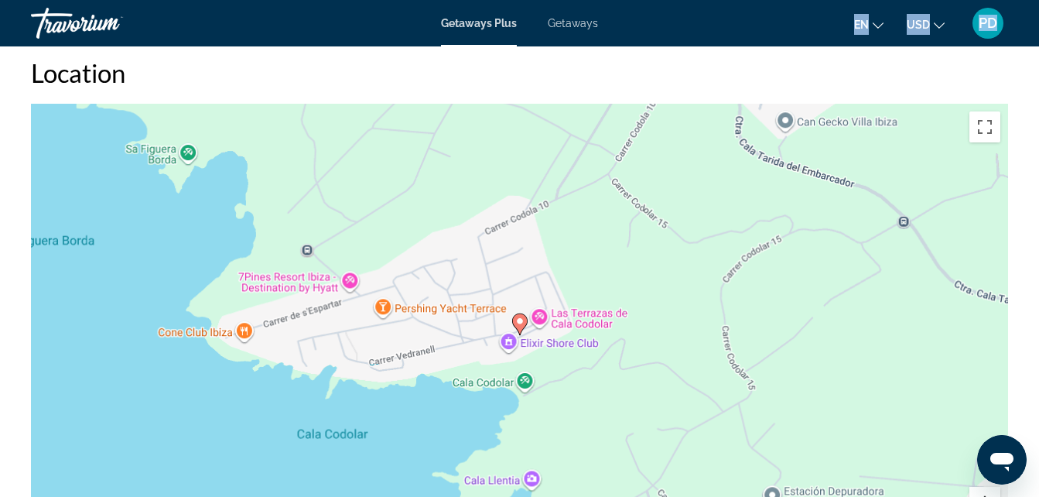
click at [982, 491] on button "Ampliar" at bounding box center [985, 502] width 31 height 31
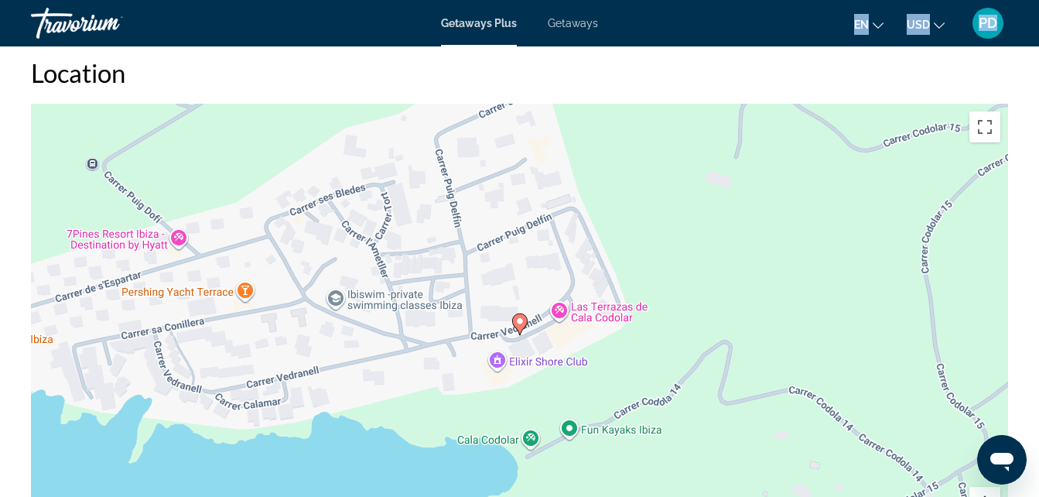
click at [982, 491] on button "Ampliar" at bounding box center [985, 502] width 31 height 31
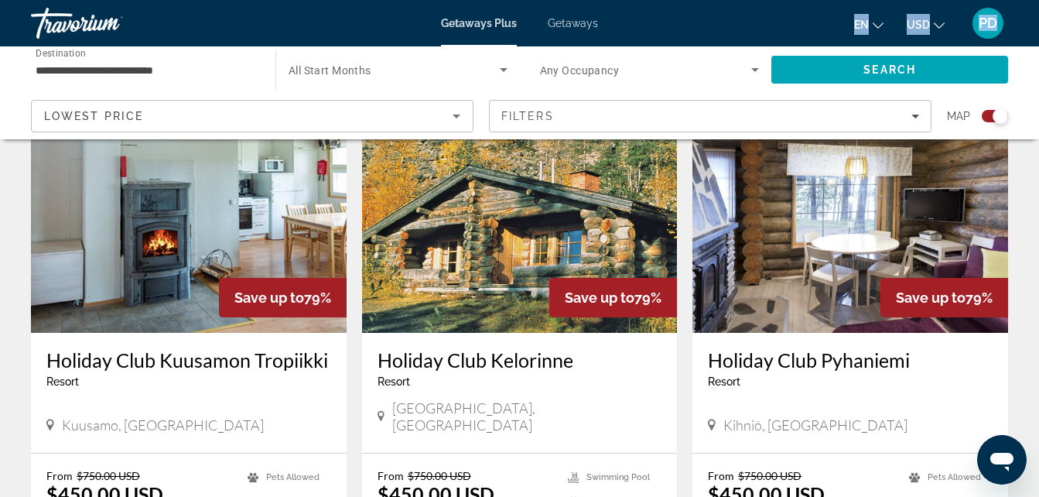
scroll to position [2579, 0]
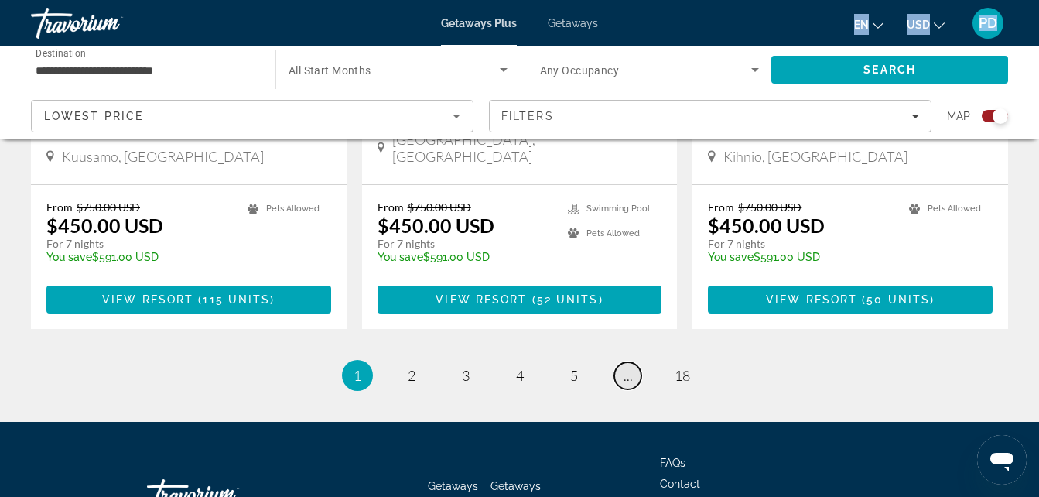
click at [624, 367] on span "..." at bounding box center [628, 375] width 9 height 17
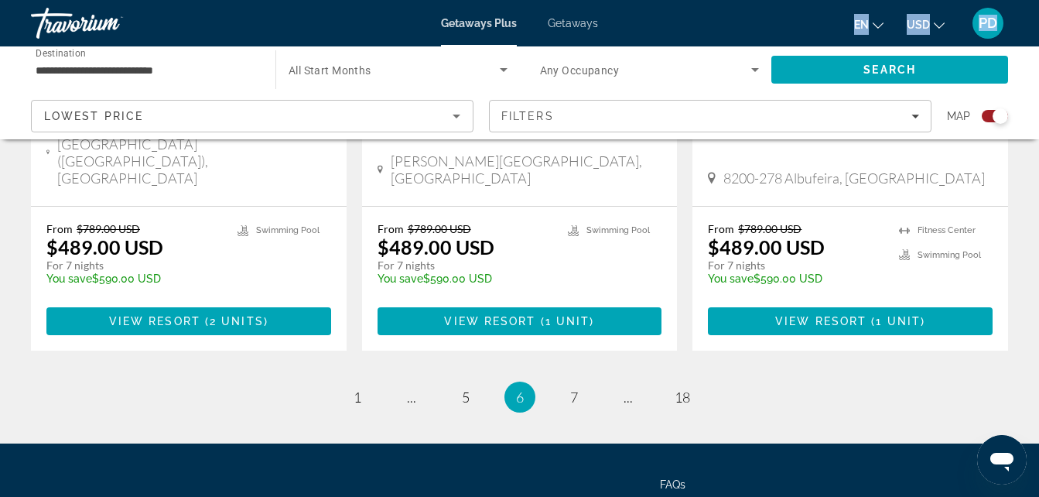
scroll to position [2520, 0]
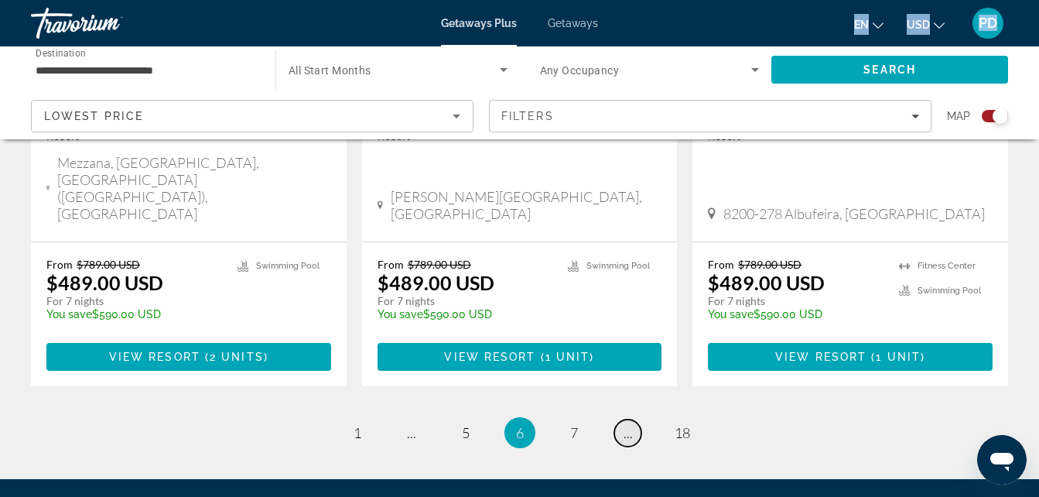
click at [628, 424] on span "..." at bounding box center [628, 432] width 9 height 17
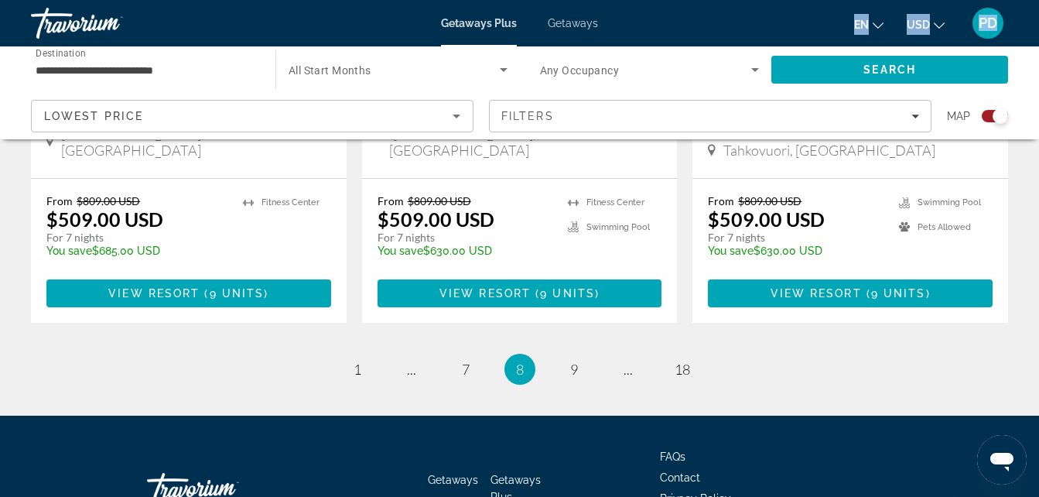
scroll to position [2414, 0]
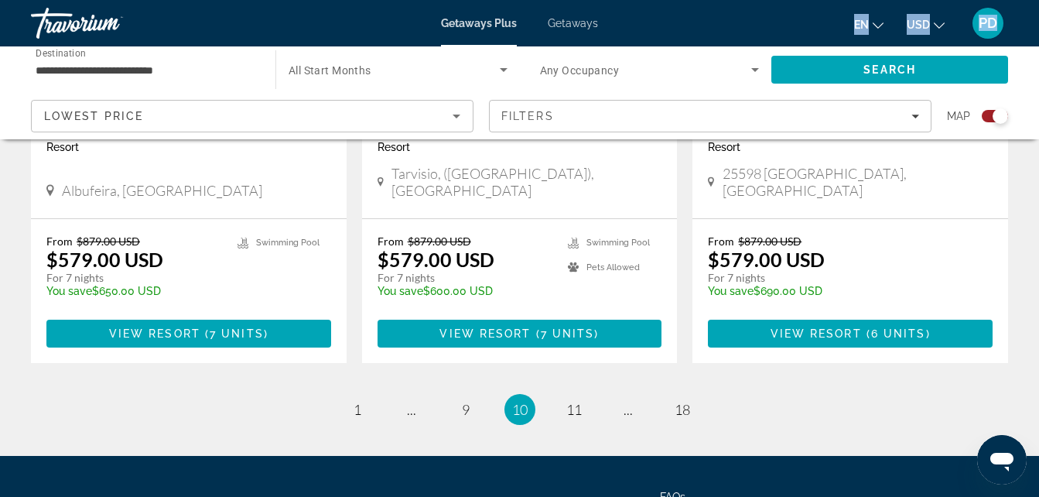
scroll to position [2396, 0]
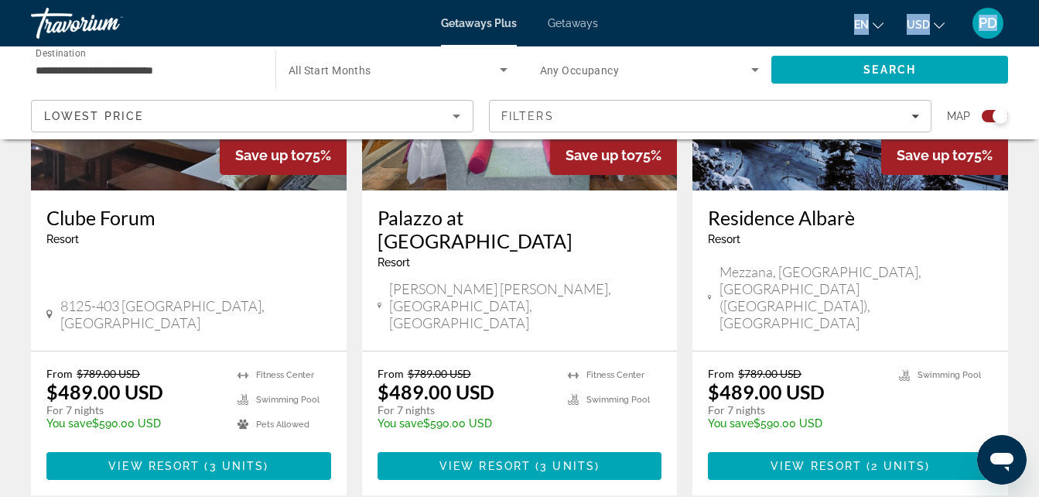
scroll to position [2428, 0]
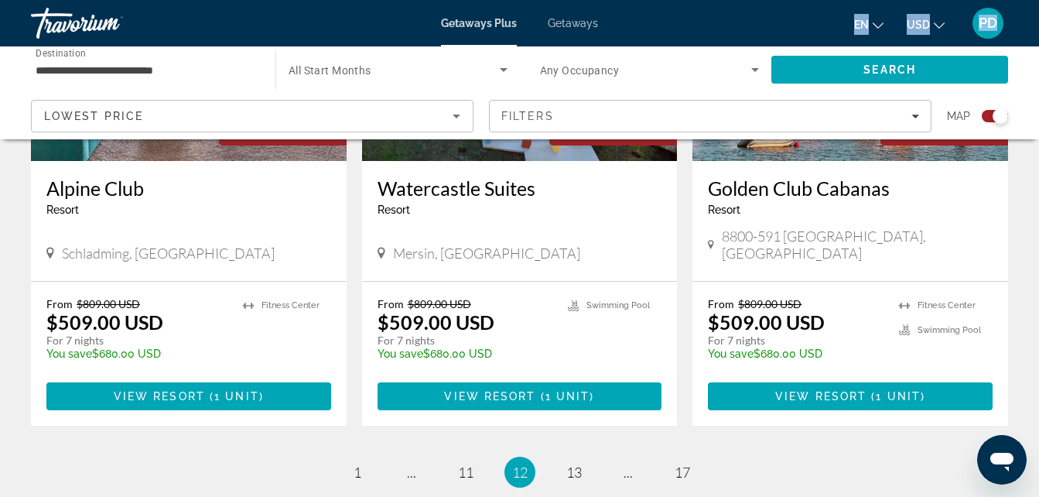
scroll to position [2428, 0]
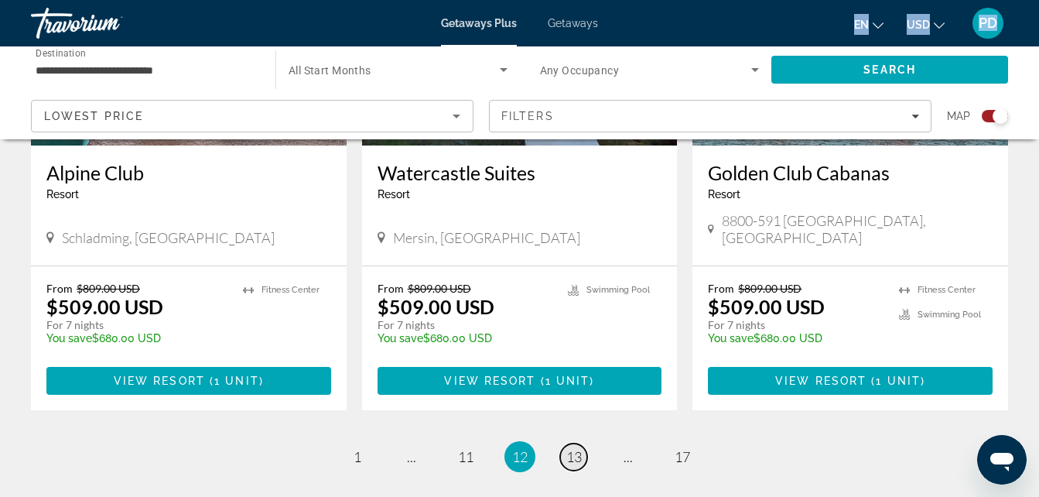
click at [577, 448] on span "13" at bounding box center [573, 456] width 15 height 17
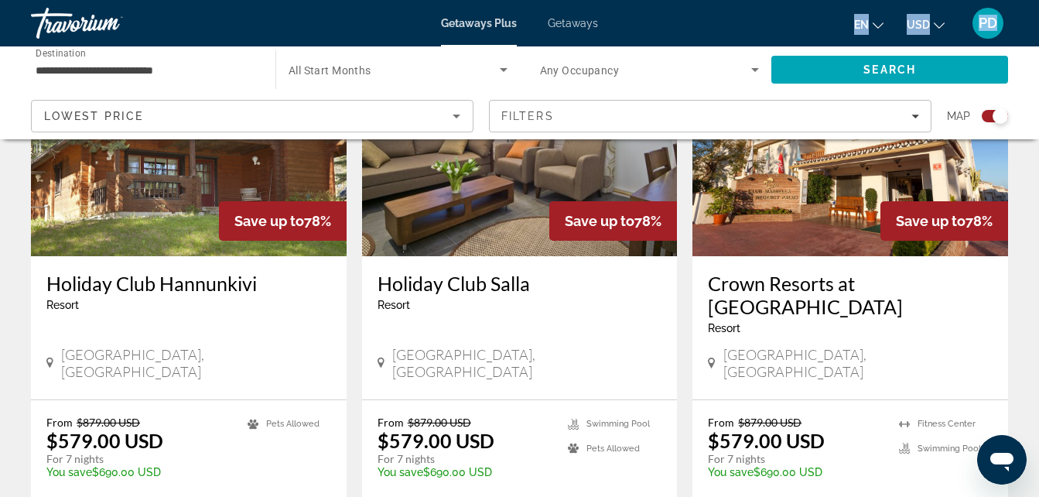
scroll to position [2370, 0]
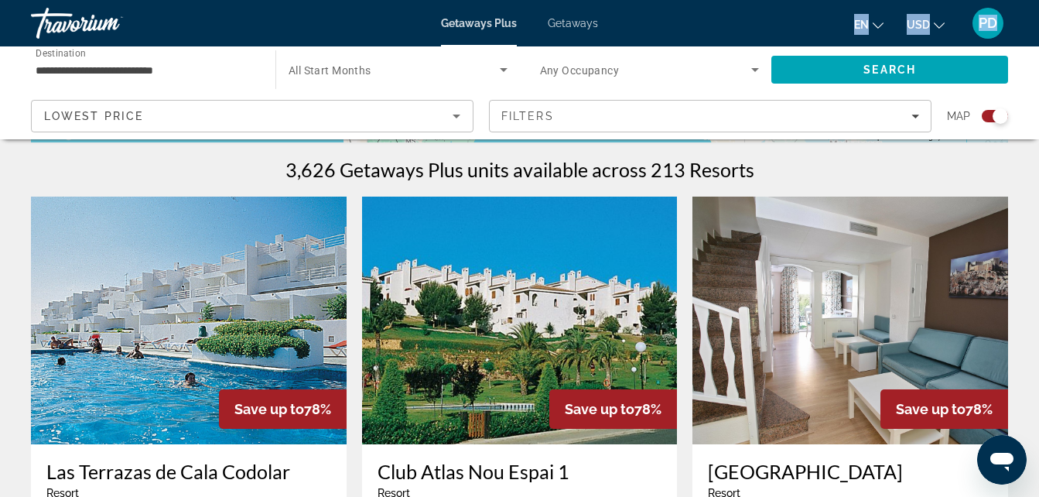
scroll to position [538, 0]
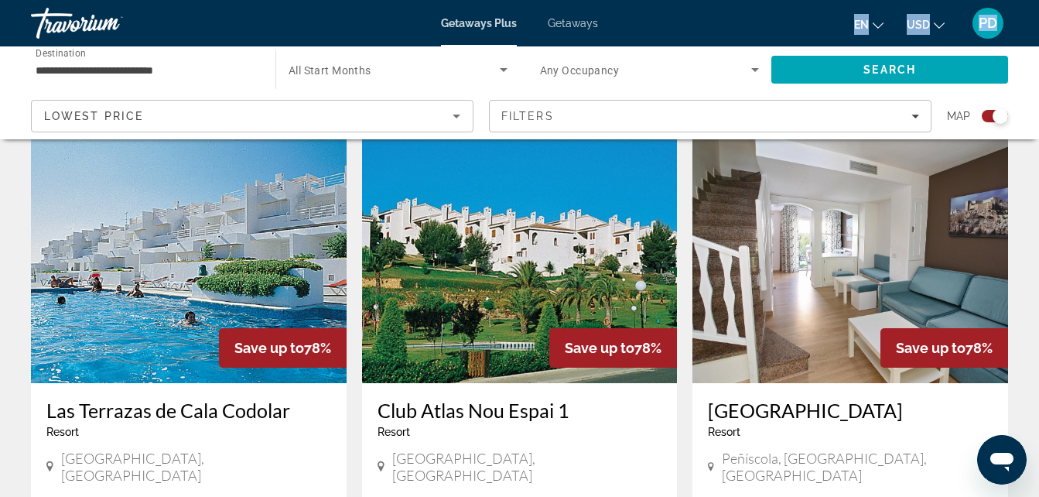
click at [929, 263] on img "Main content" at bounding box center [851, 259] width 316 height 248
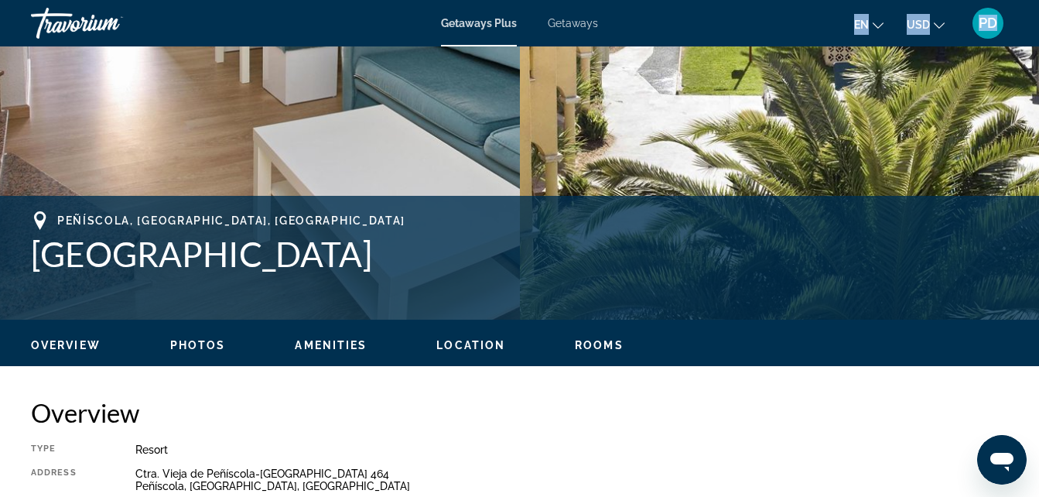
scroll to position [482, 0]
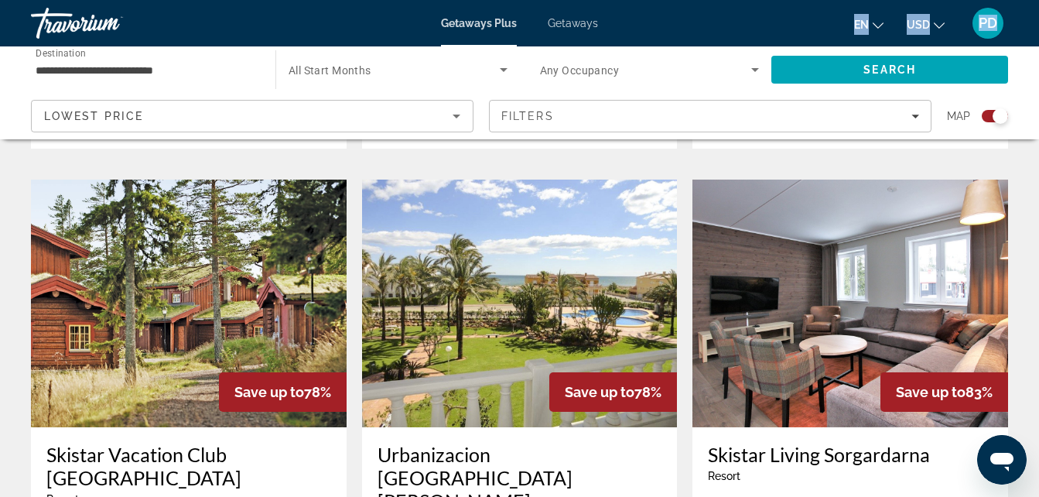
scroll to position [2109, 0]
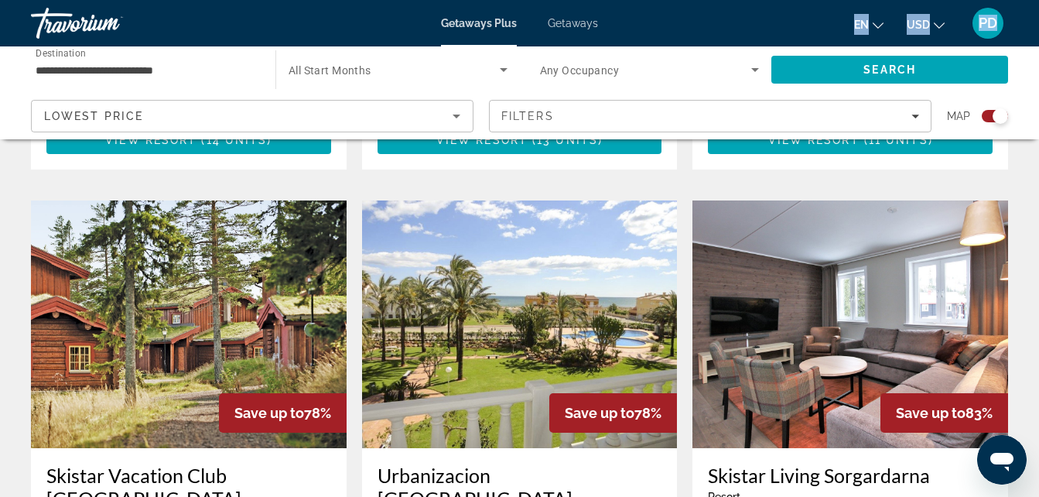
click at [564, 311] on img "Main content" at bounding box center [520, 324] width 316 height 248
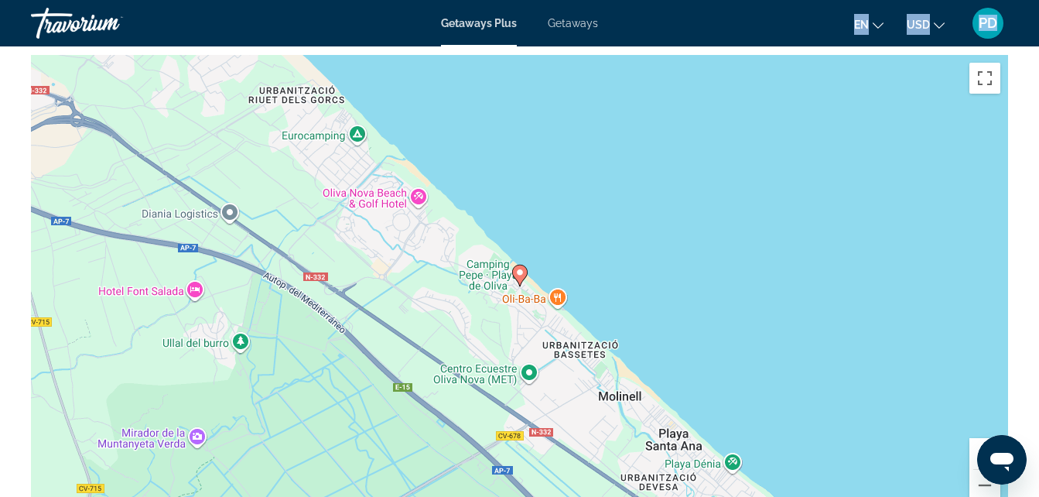
scroll to position [2424, 0]
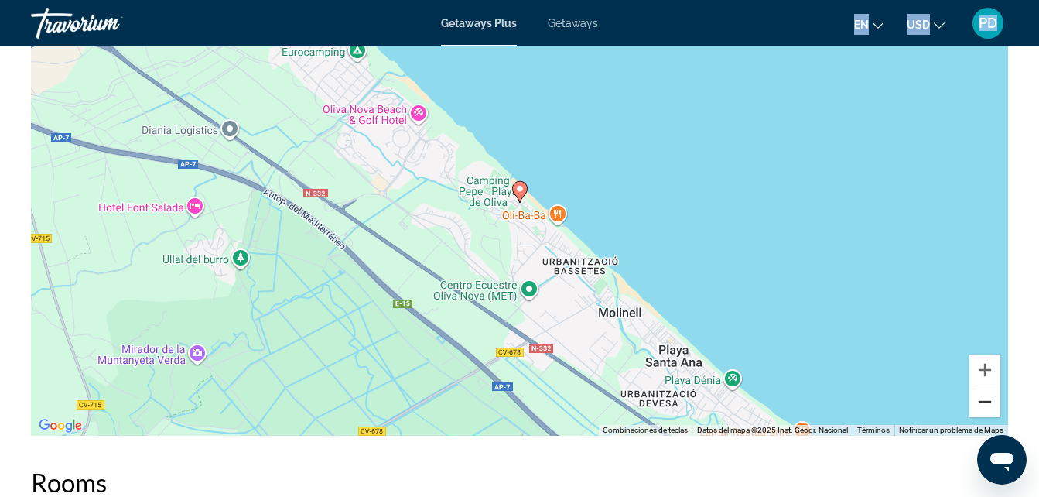
click at [986, 395] on button "Reducir" at bounding box center [985, 401] width 31 height 31
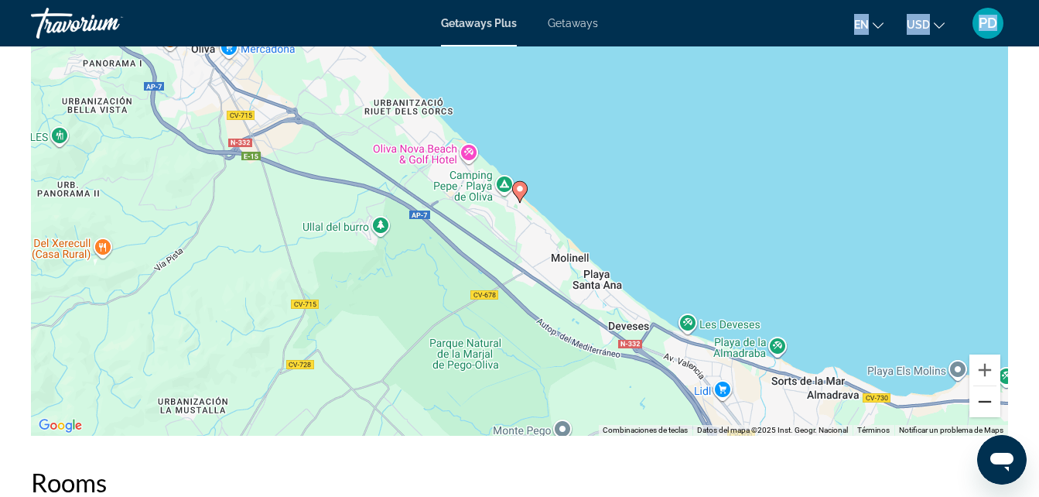
click at [986, 395] on button "Reducir" at bounding box center [985, 401] width 31 height 31
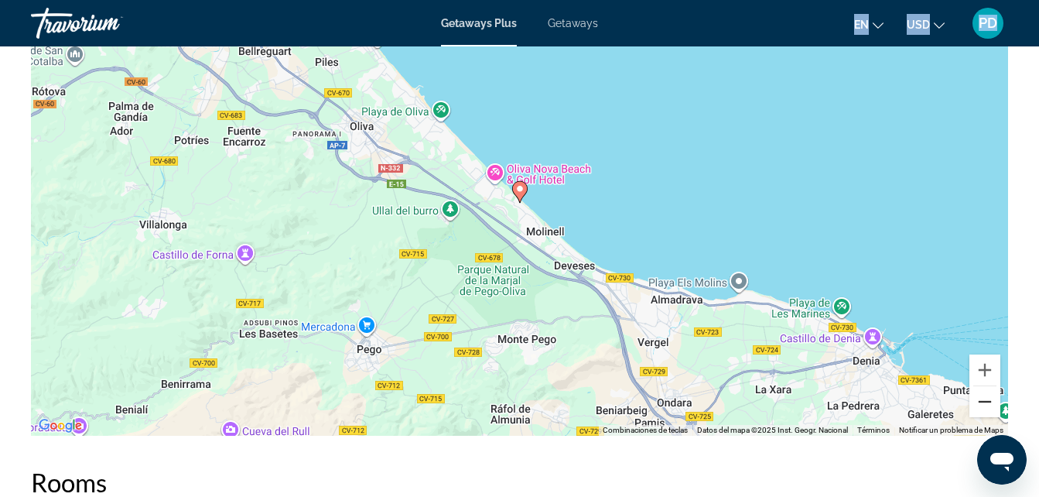
click at [986, 395] on button "Reducir" at bounding box center [985, 401] width 31 height 31
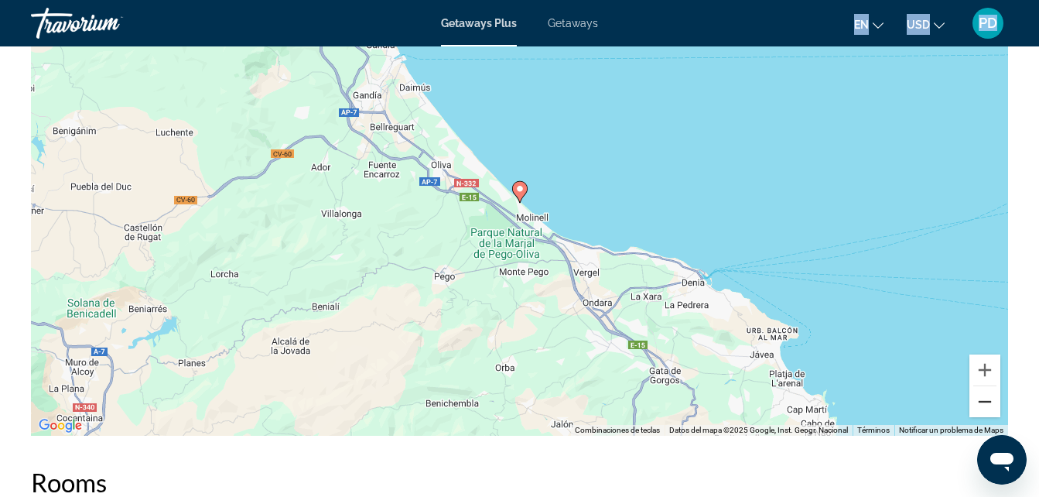
click at [986, 395] on button "Reducir" at bounding box center [985, 401] width 31 height 31
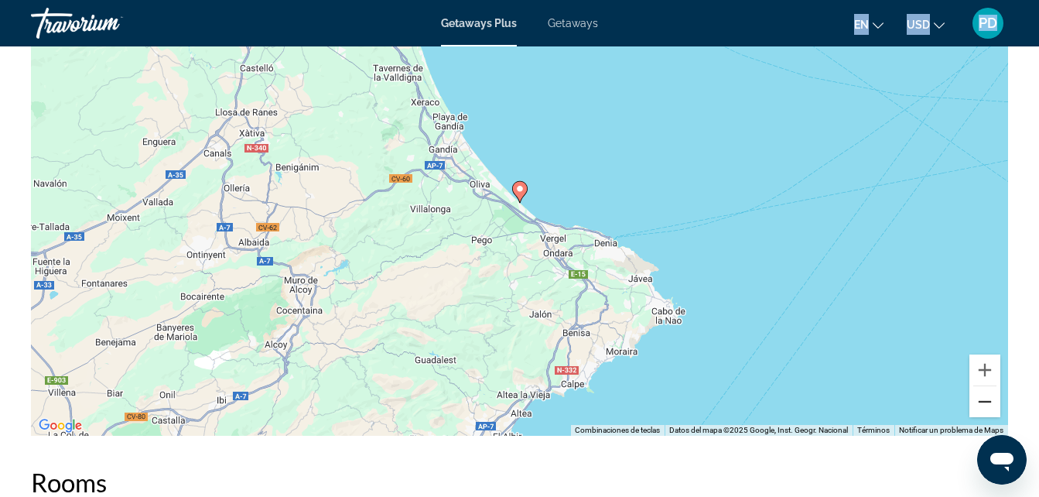
click at [986, 395] on button "Reducir" at bounding box center [985, 401] width 31 height 31
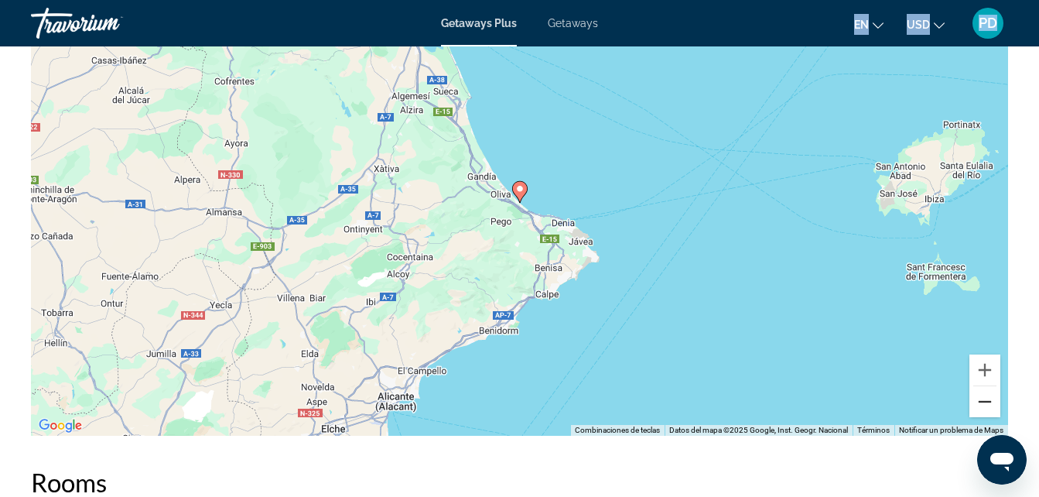
click at [986, 395] on button "Reducir" at bounding box center [985, 401] width 31 height 31
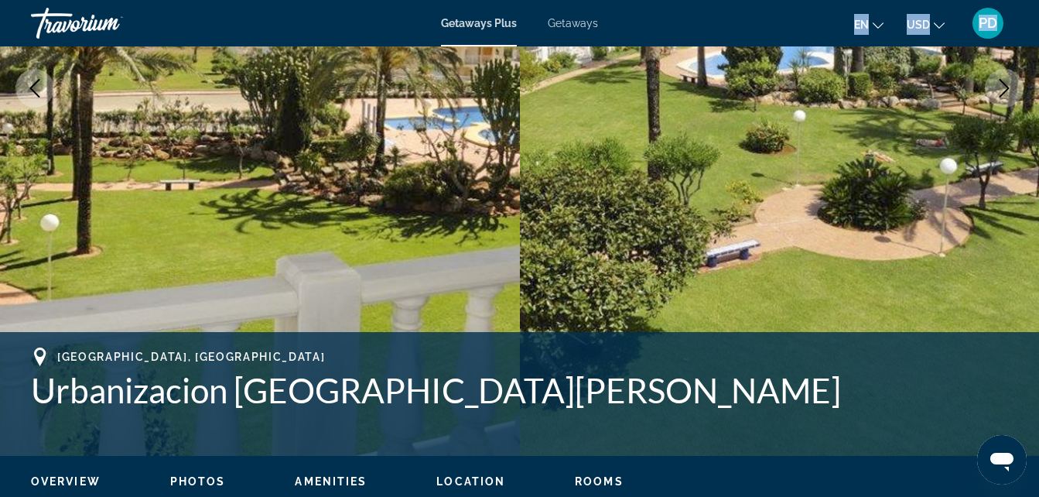
scroll to position [319, 0]
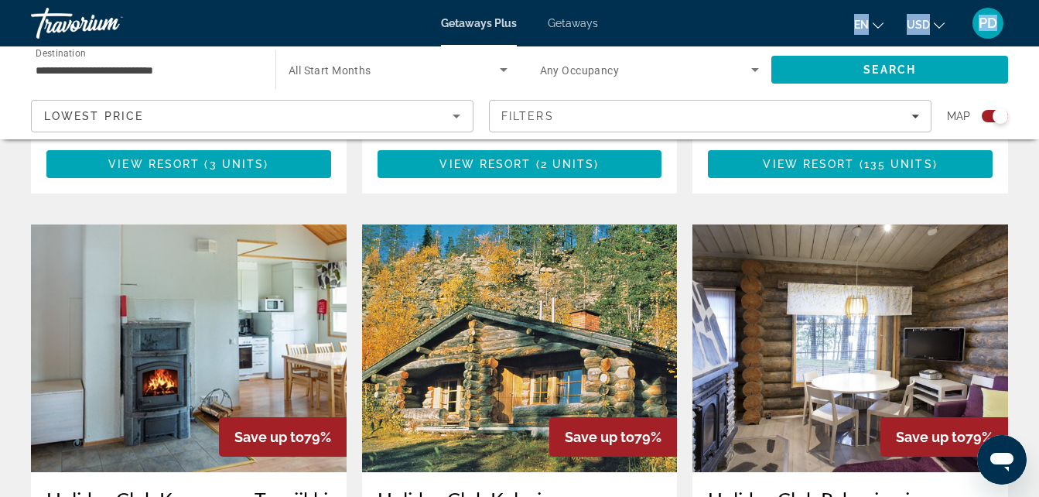
scroll to position [2440, 0]
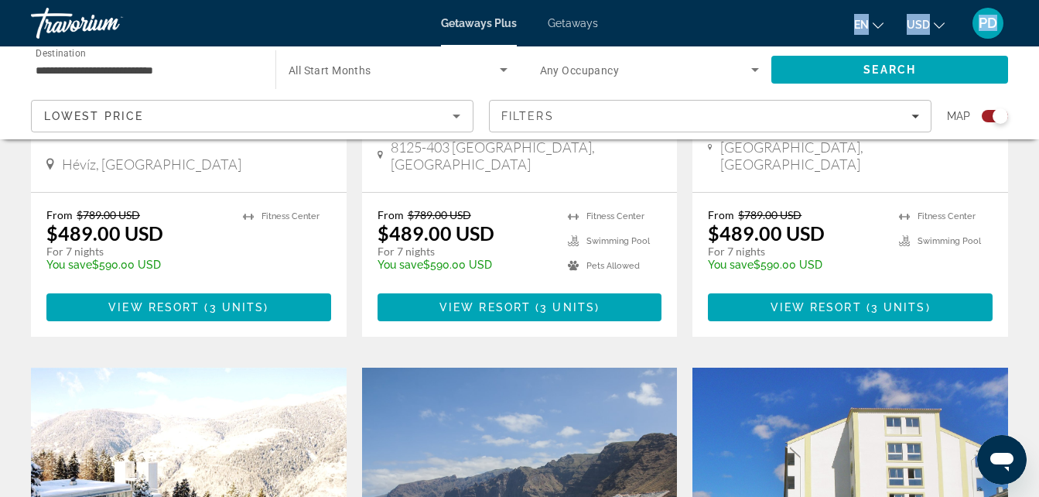
scroll to position [2454, 0]
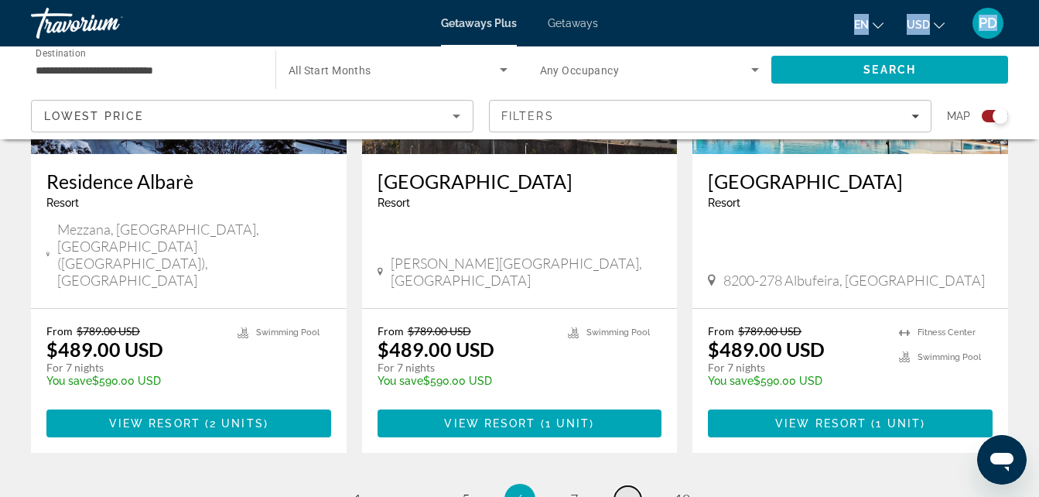
click at [628, 491] on span "..." at bounding box center [628, 499] width 9 height 17
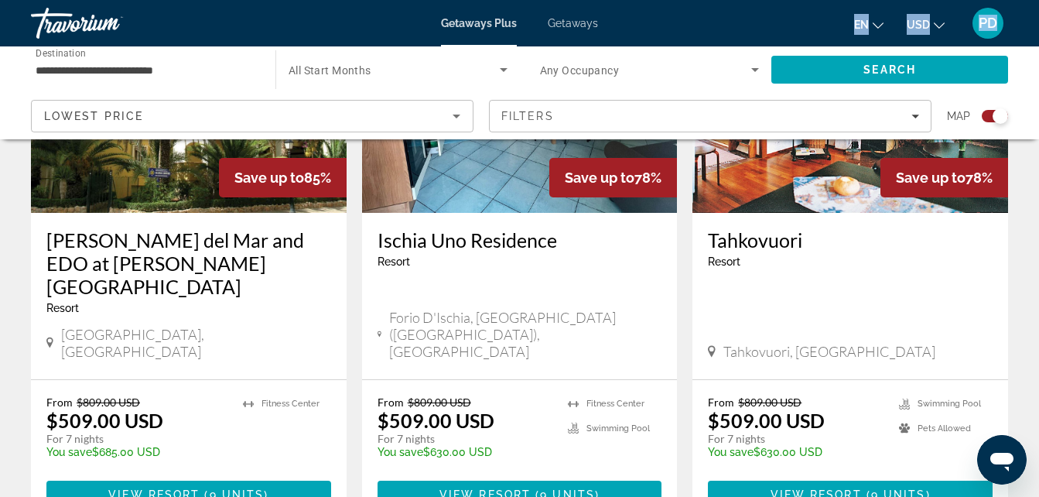
scroll to position [2409, 0]
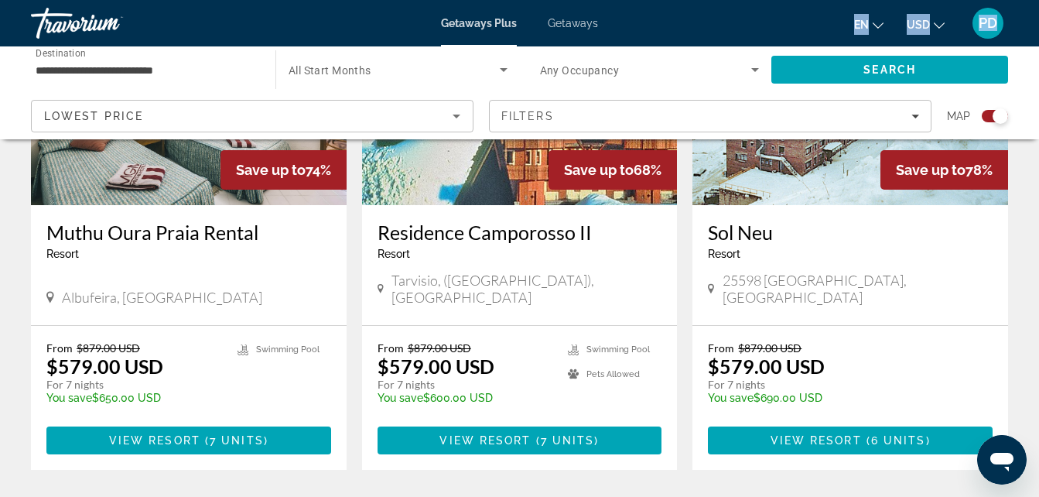
scroll to position [2456, 0]
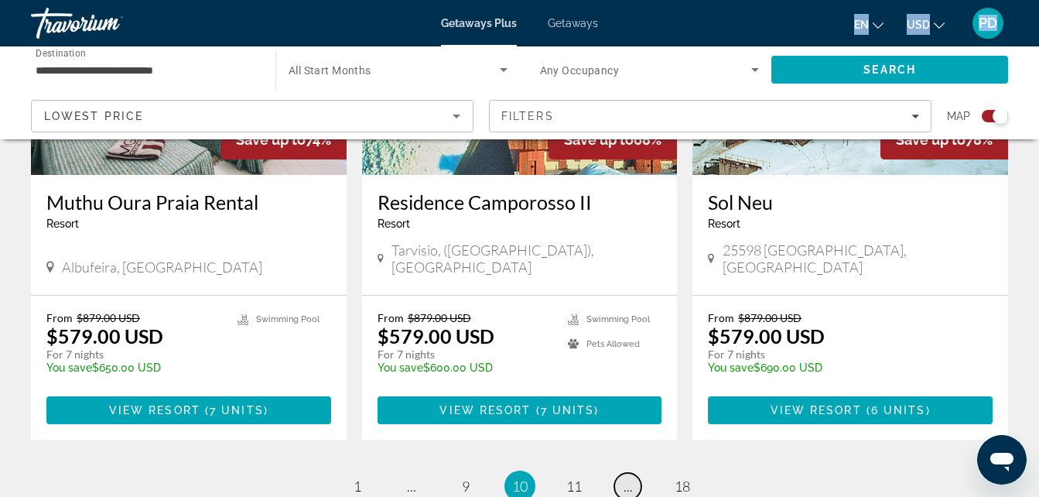
click at [625, 477] on span "..." at bounding box center [628, 485] width 9 height 17
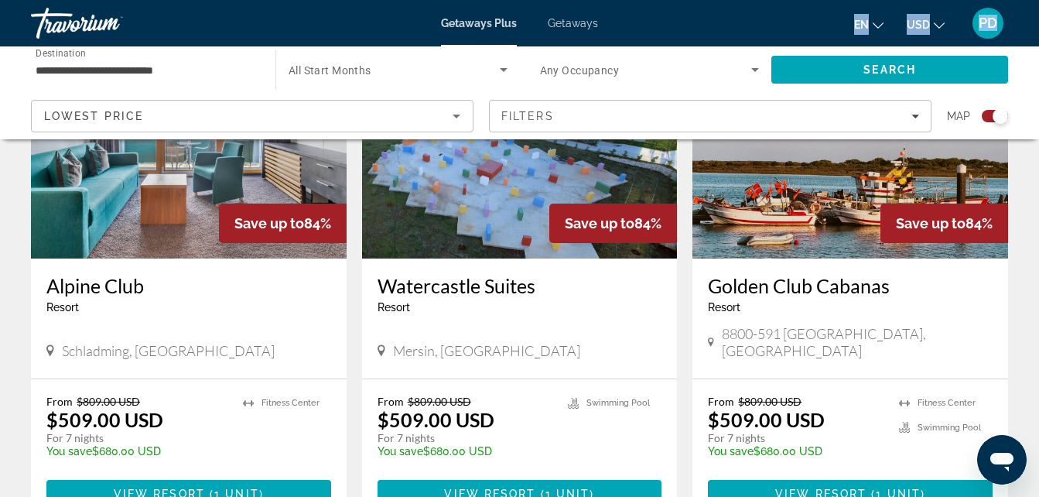
scroll to position [2556, 0]
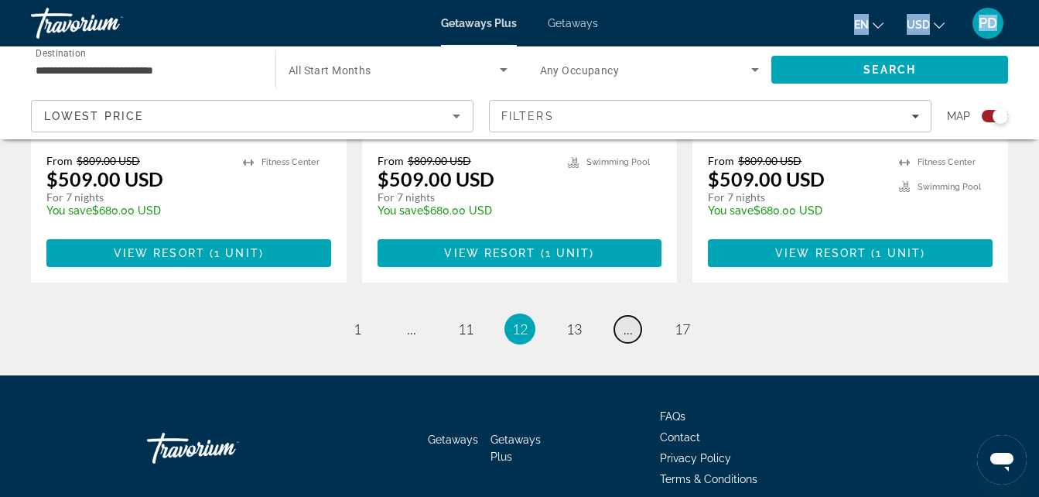
click at [630, 320] on span "..." at bounding box center [628, 328] width 9 height 17
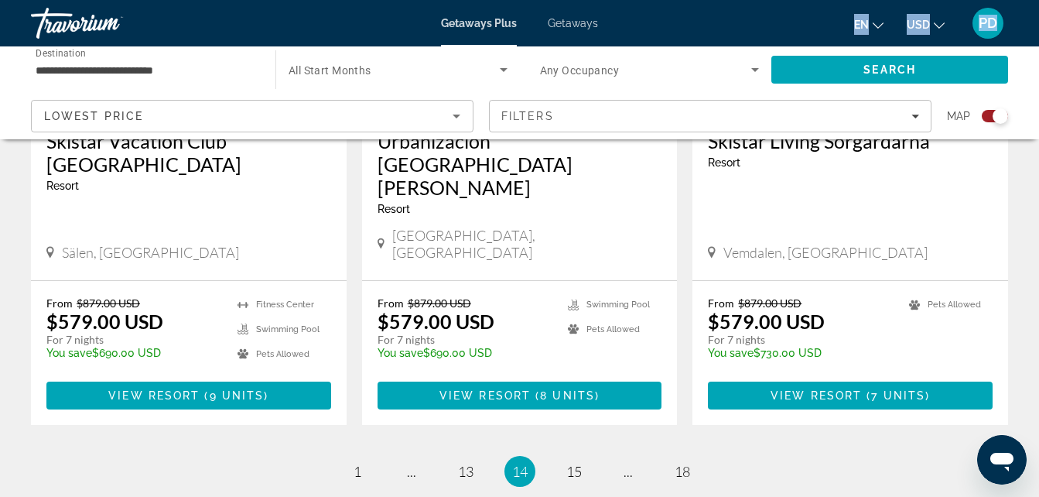
scroll to position [2464, 0]
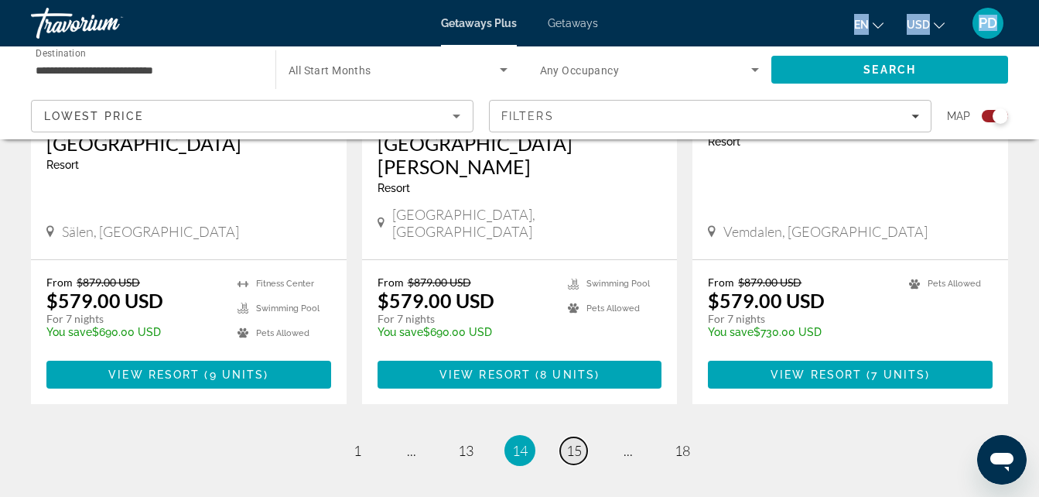
click at [575, 442] on span "15" at bounding box center [573, 450] width 15 height 17
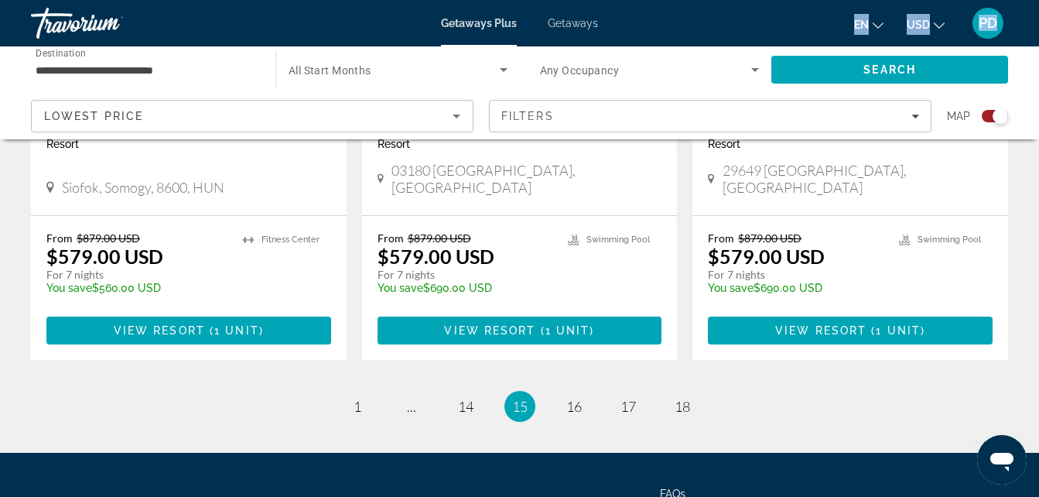
scroll to position [2533, 0]
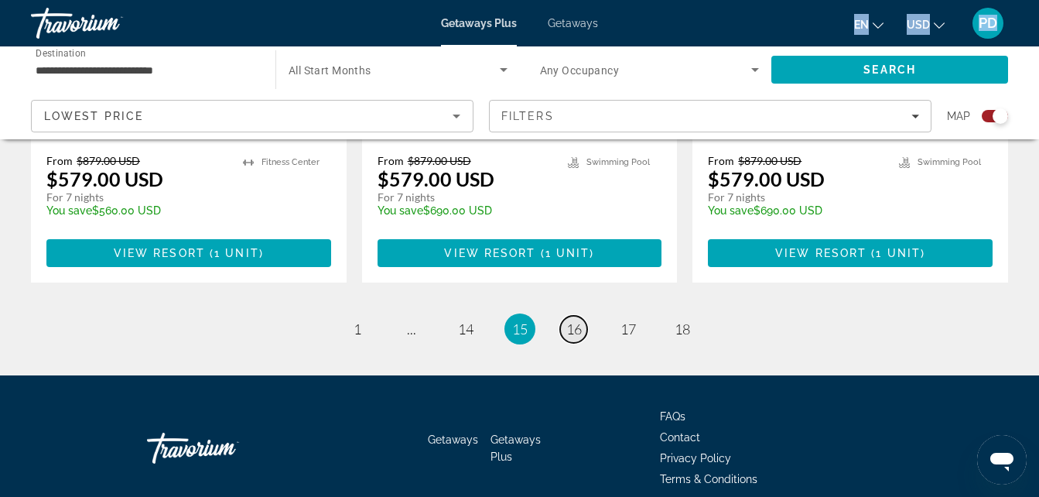
click at [580, 320] on span "16" at bounding box center [573, 328] width 15 height 17
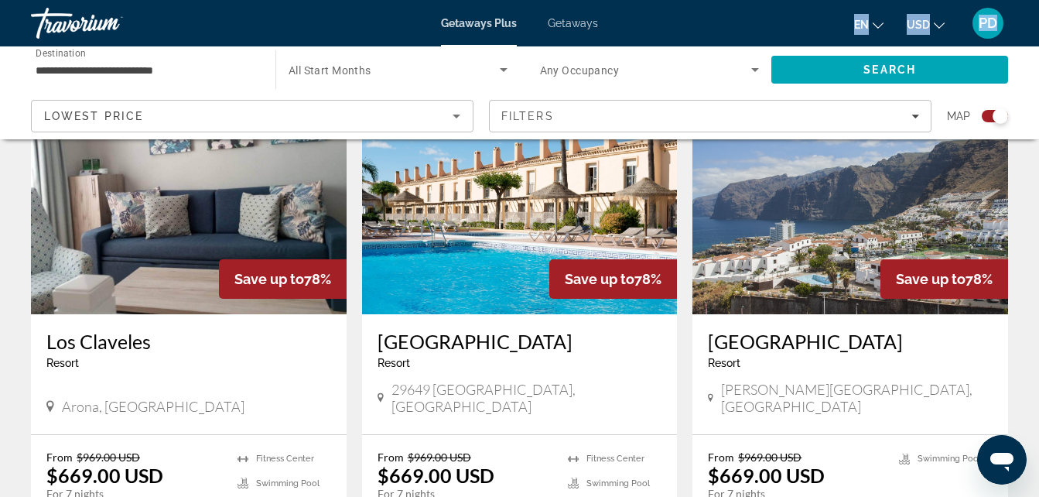
scroll to position [2556, 0]
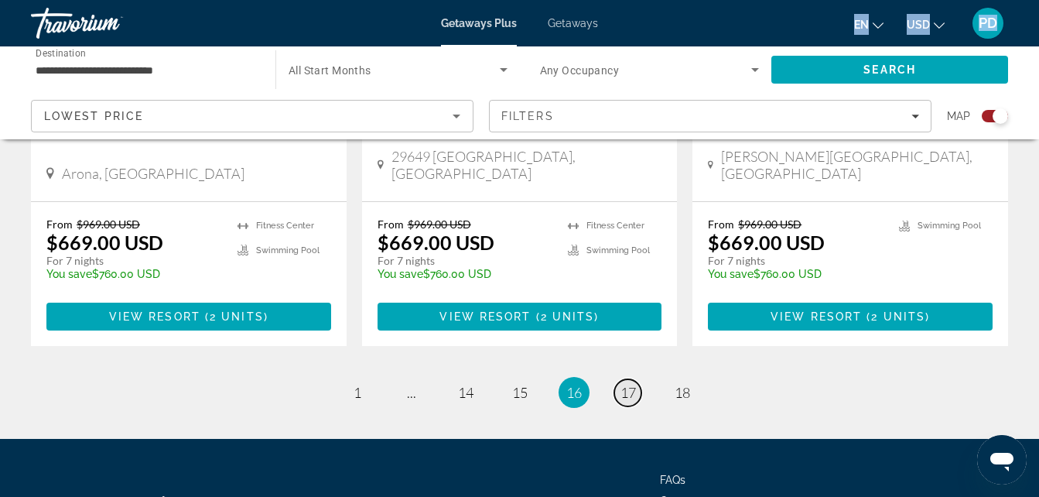
click at [635, 384] on span "17" at bounding box center [628, 392] width 15 height 17
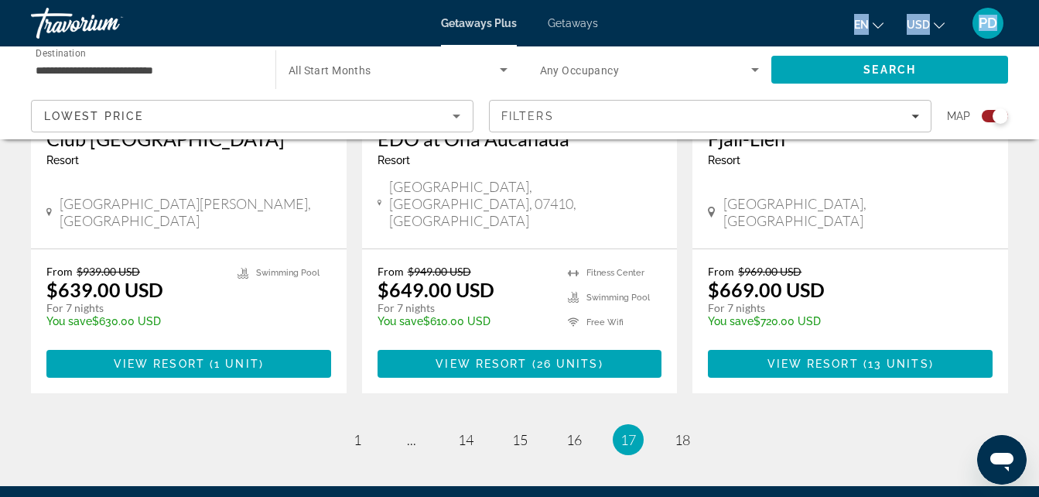
scroll to position [2361, 0]
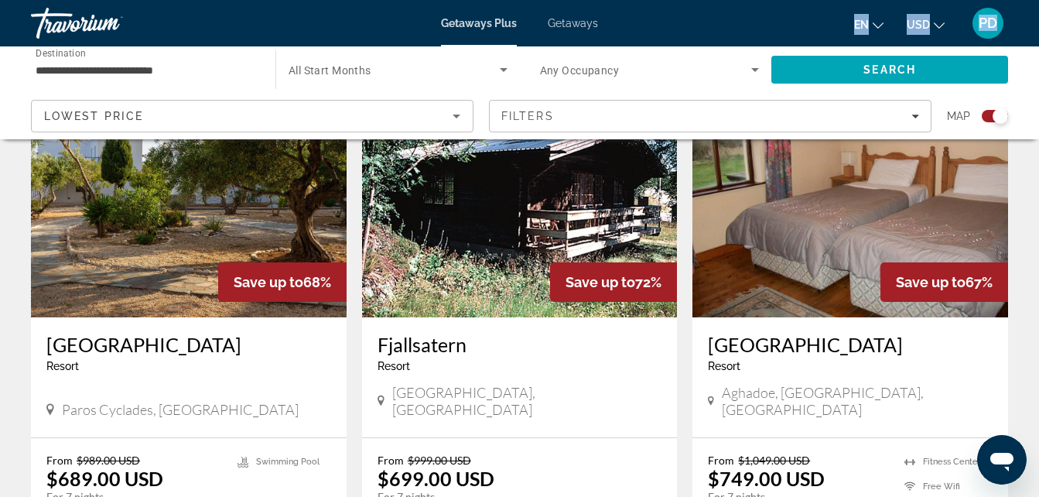
scroll to position [2006, 0]
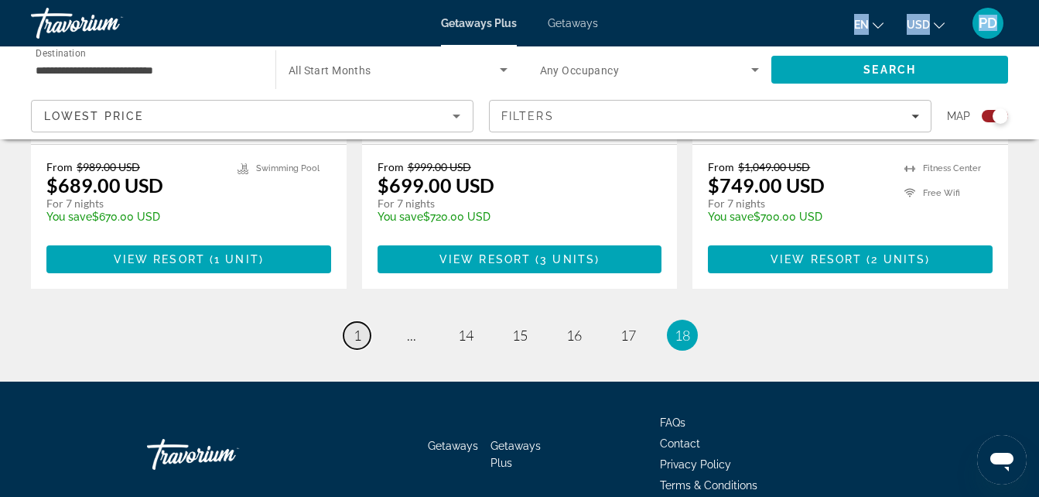
click at [351, 322] on link "page 1" at bounding box center [357, 335] width 27 height 27
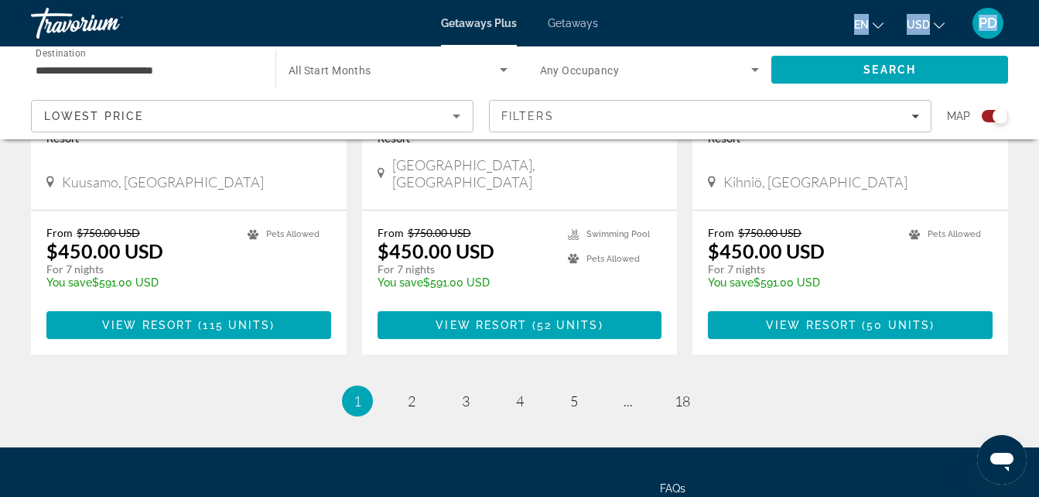
scroll to position [2569, 0]
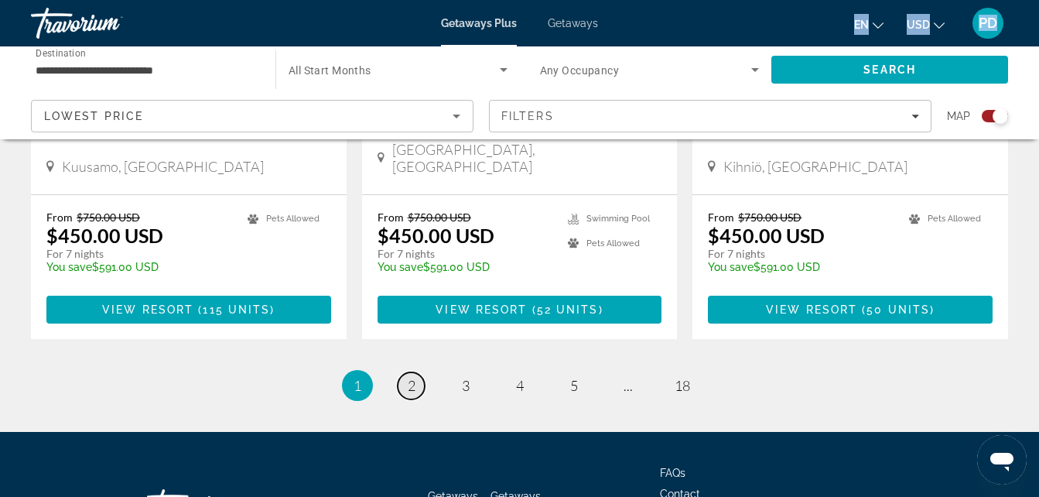
click at [416, 372] on link "page 2" at bounding box center [411, 385] width 27 height 27
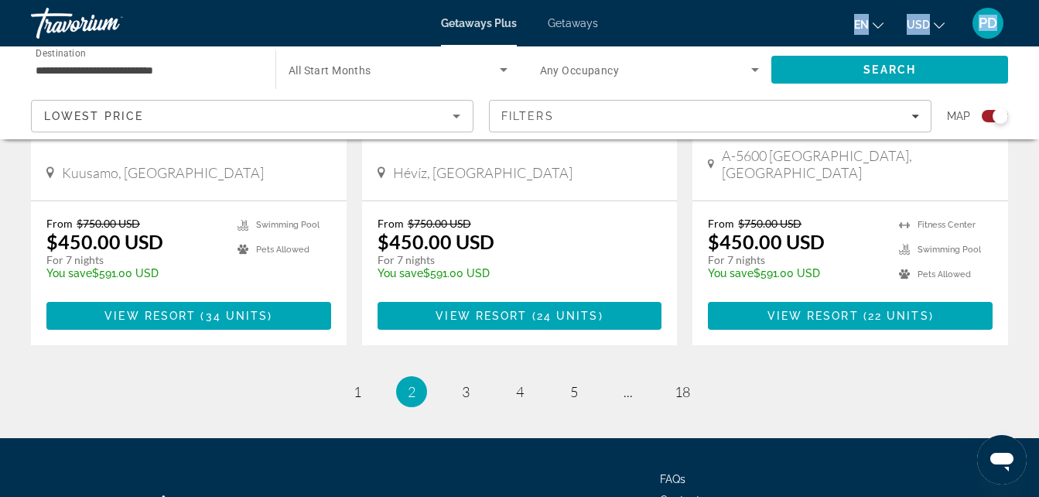
scroll to position [2525, 0]
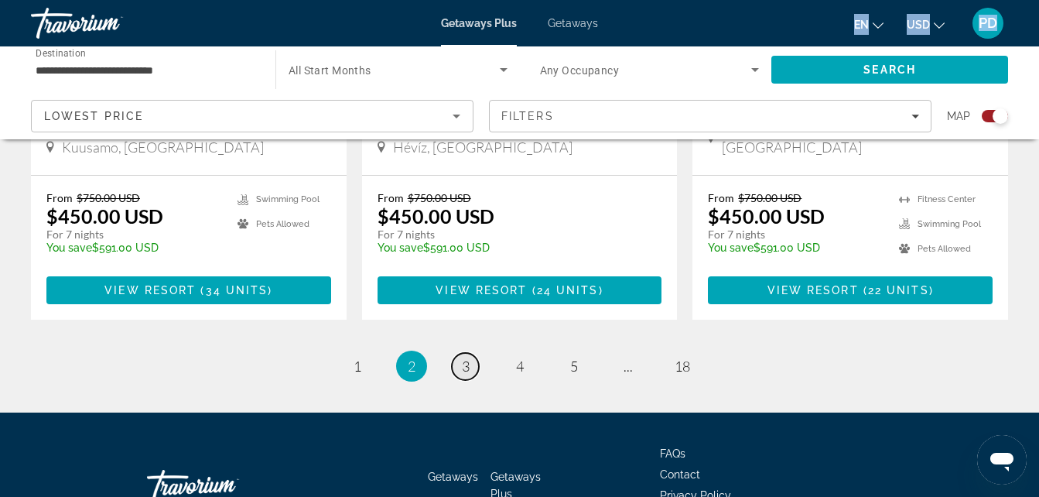
click at [462, 357] on span "3" at bounding box center [466, 365] width 8 height 17
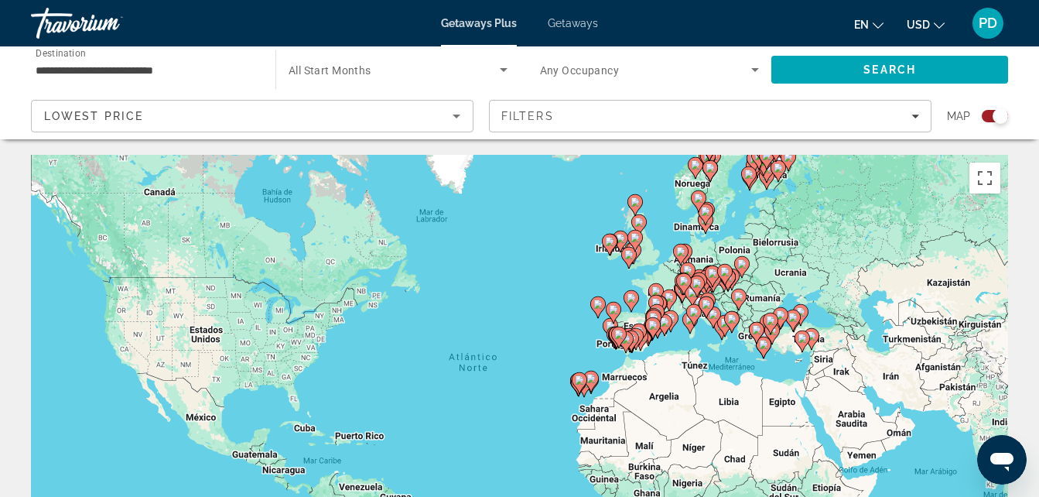
click at [1038, 74] on div "**********" at bounding box center [519, 92] width 1039 height 93
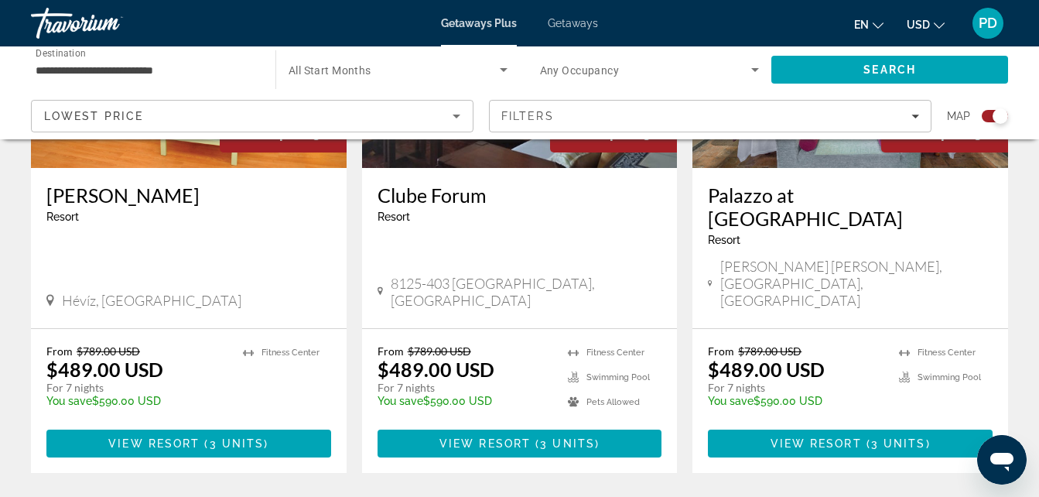
scroll to position [2476, 0]
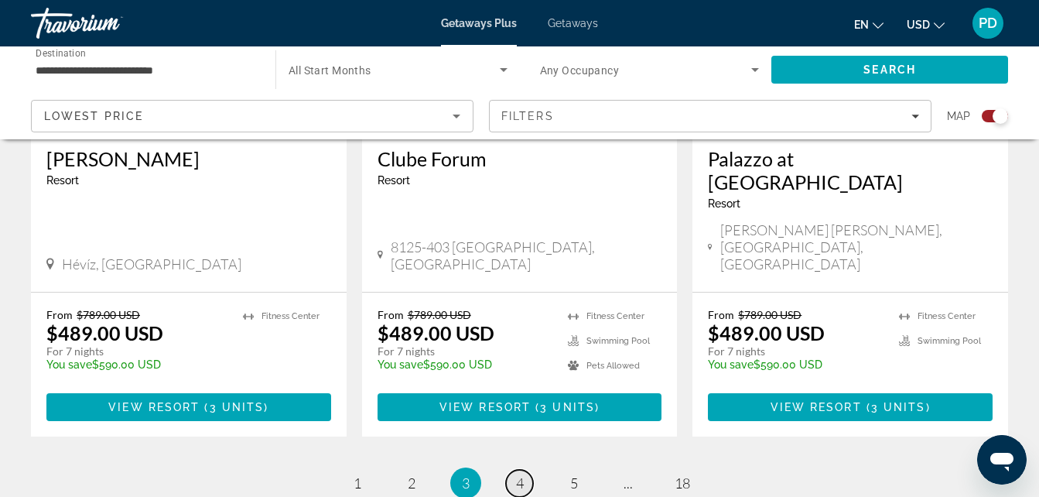
click at [517, 474] on span "4" at bounding box center [520, 482] width 8 height 17
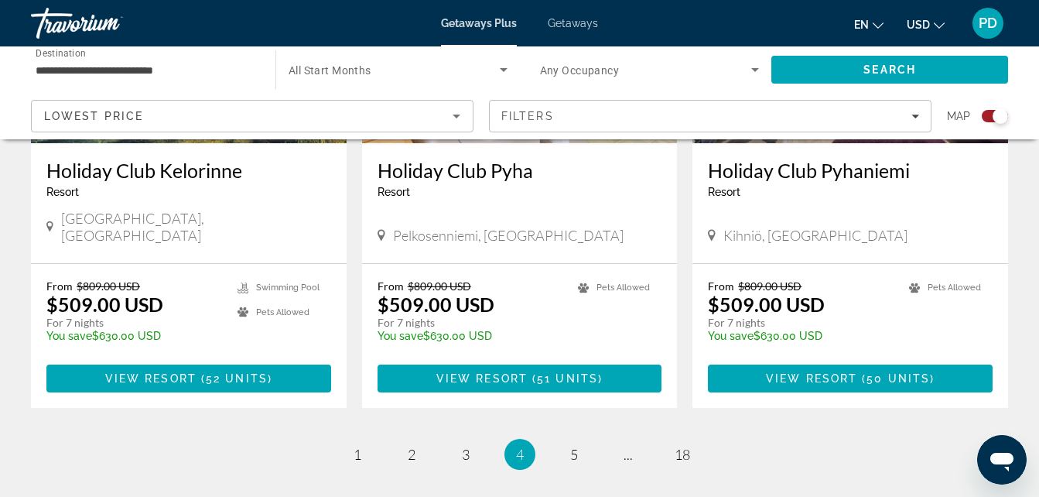
scroll to position [2456, 0]
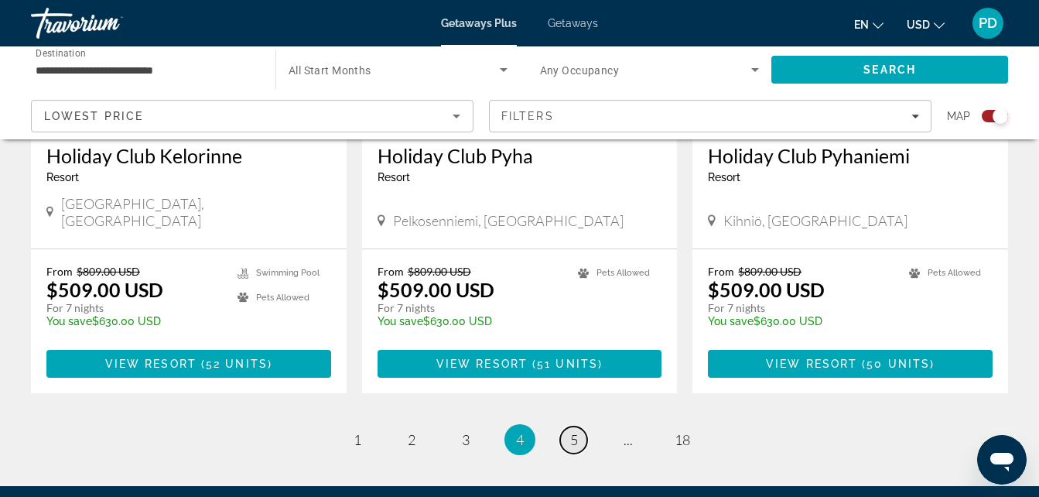
click at [570, 431] on span "5" at bounding box center [574, 439] width 8 height 17
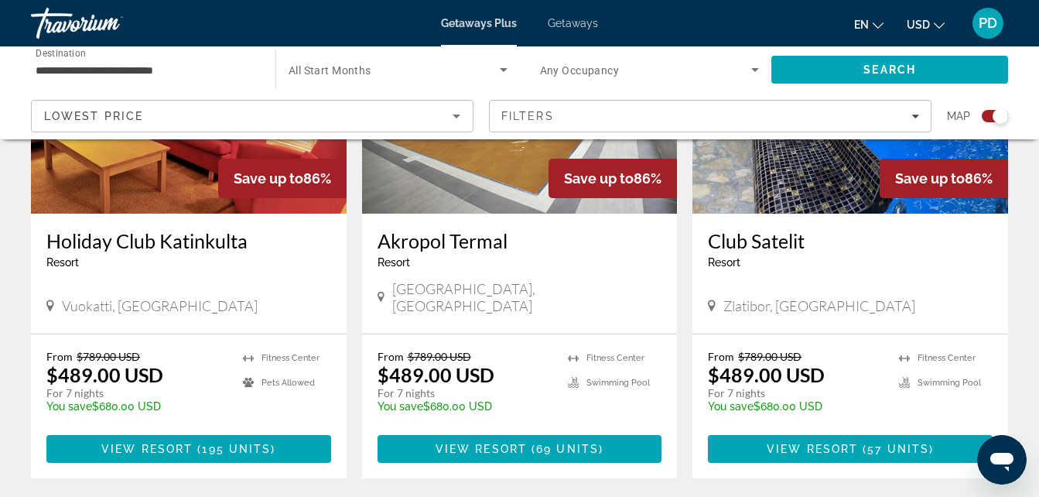
scroll to position [2490, 0]
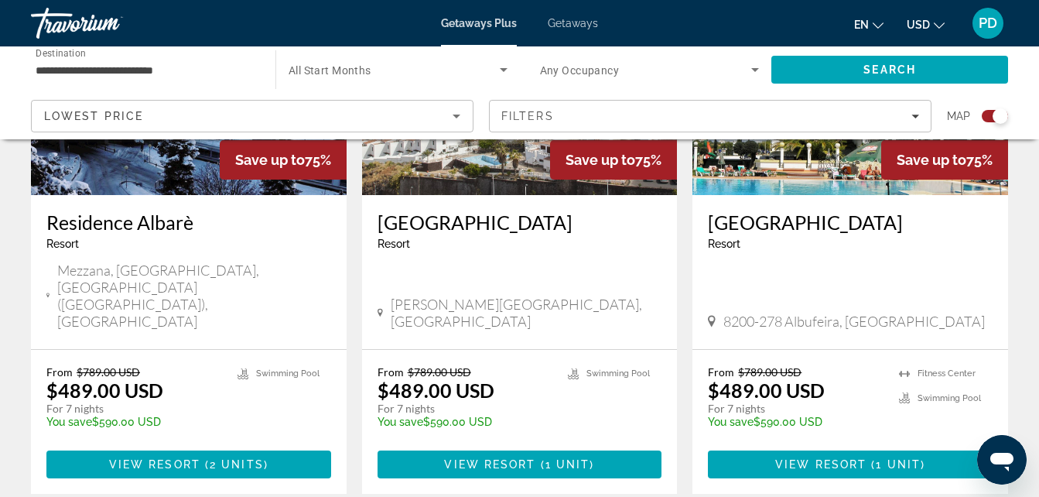
scroll to position [2417, 0]
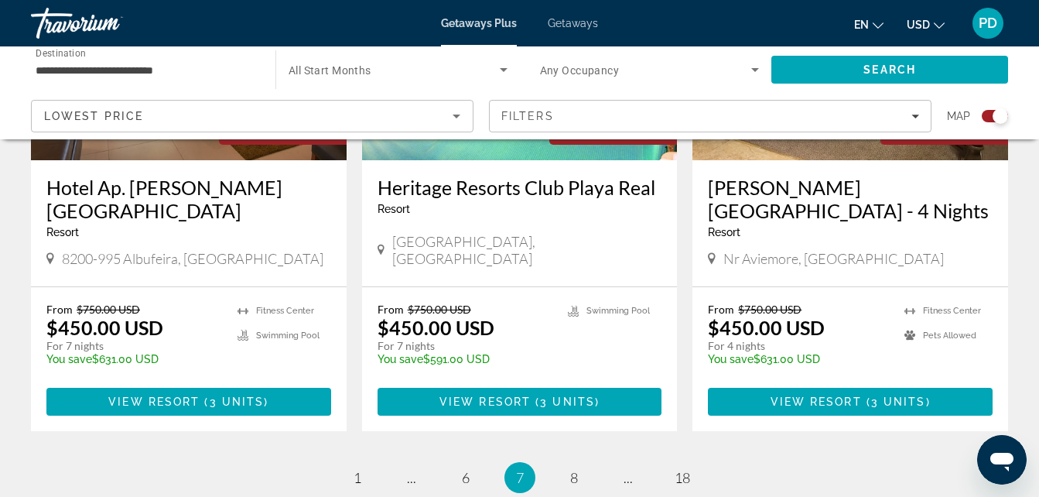
scroll to position [2321, 0]
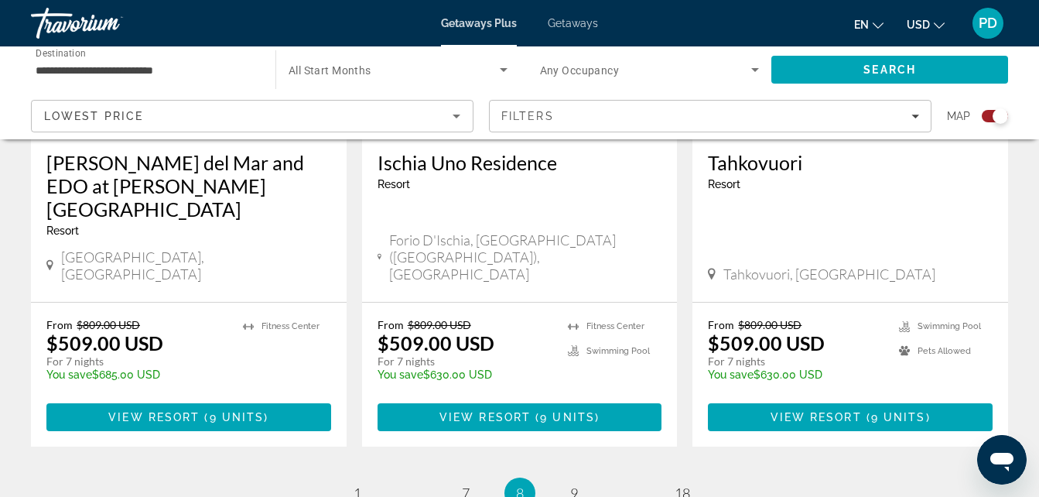
scroll to position [2502, 0]
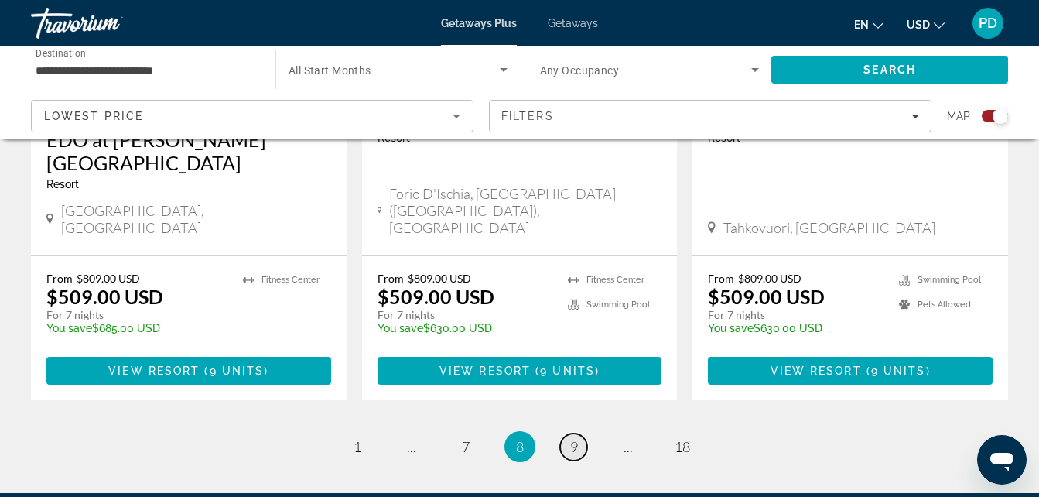
click at [574, 438] on span "9" at bounding box center [574, 446] width 8 height 17
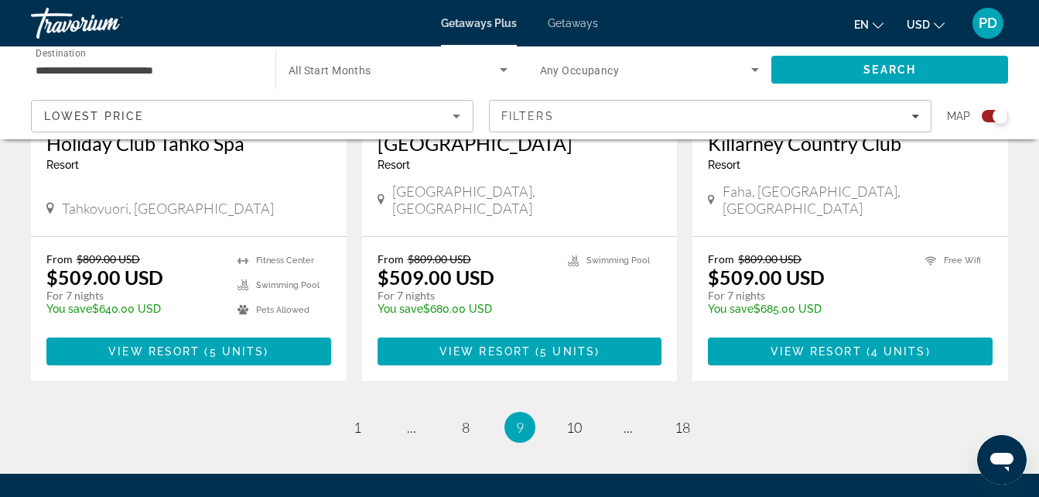
scroll to position [2505, 0]
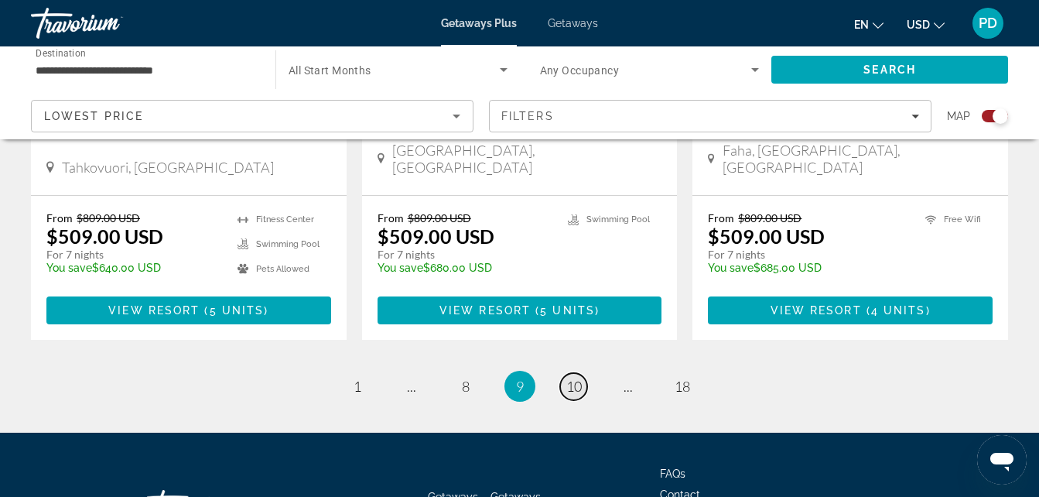
click at [573, 378] on span "10" at bounding box center [573, 386] width 15 height 17
